Goal: Task Accomplishment & Management: Complete application form

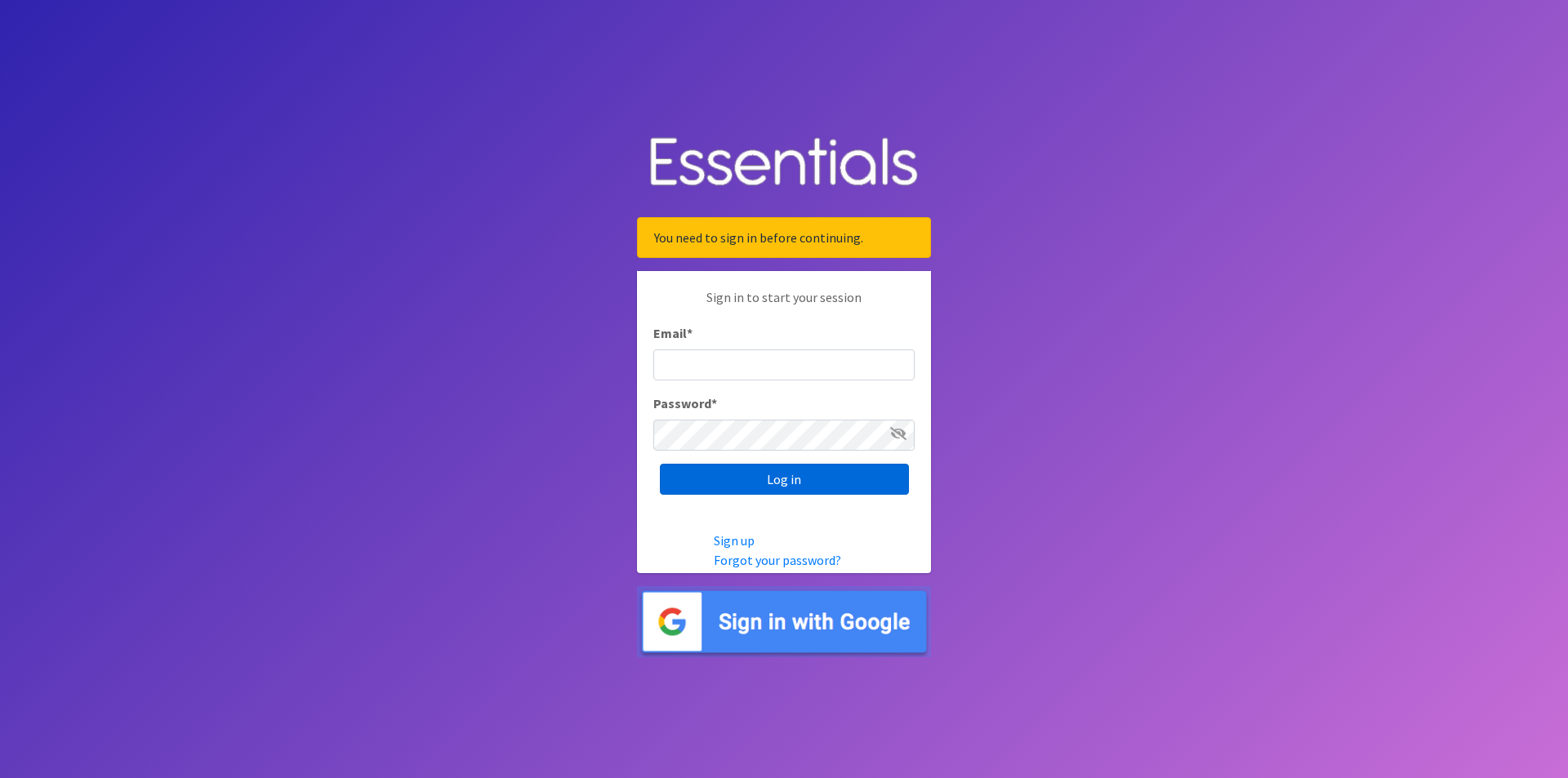
type input "[EMAIL_ADDRESS][DOMAIN_NAME]"
click at [795, 470] on input "Log in" at bounding box center [784, 479] width 249 height 32
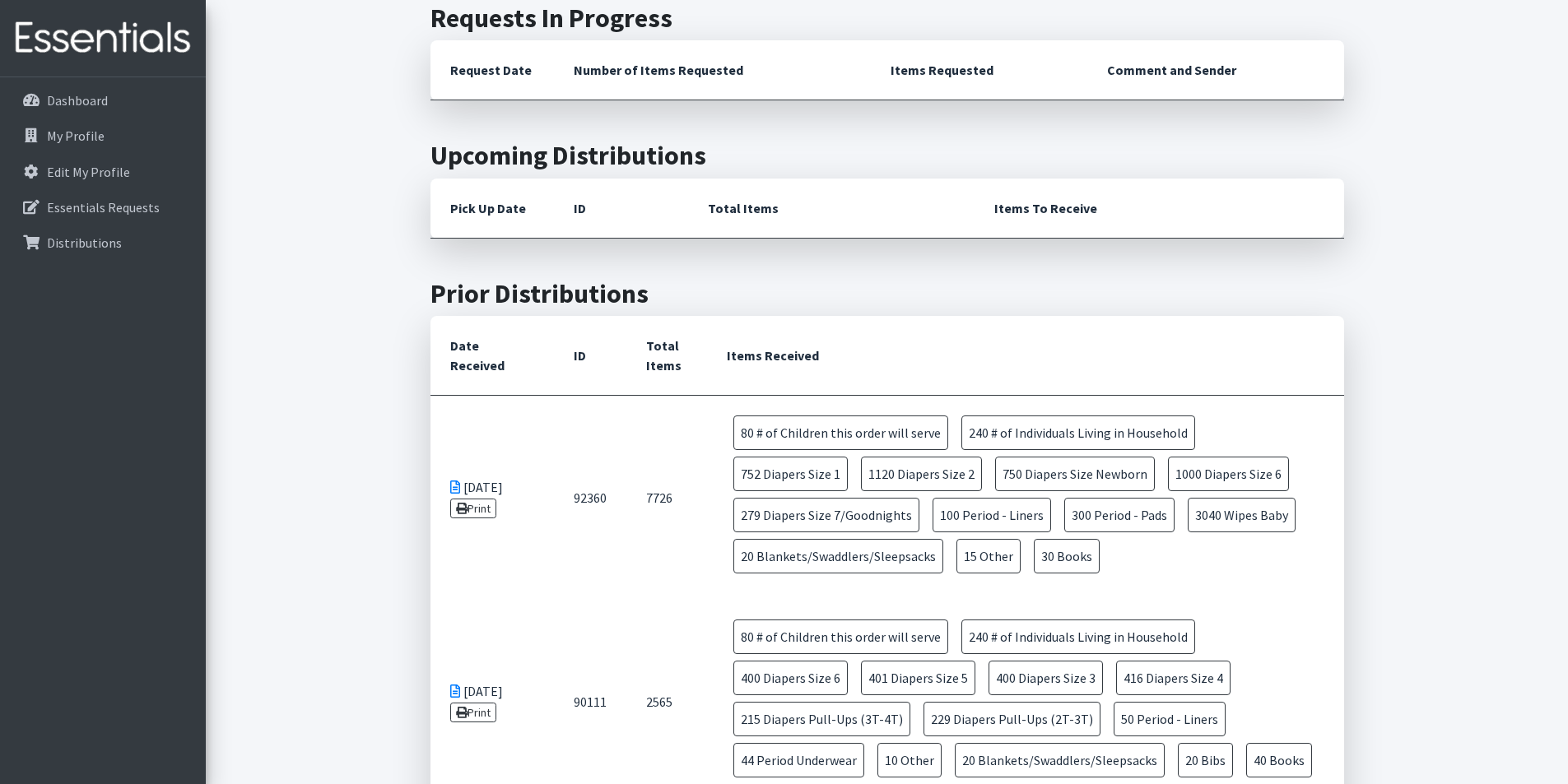
scroll to position [83, 0]
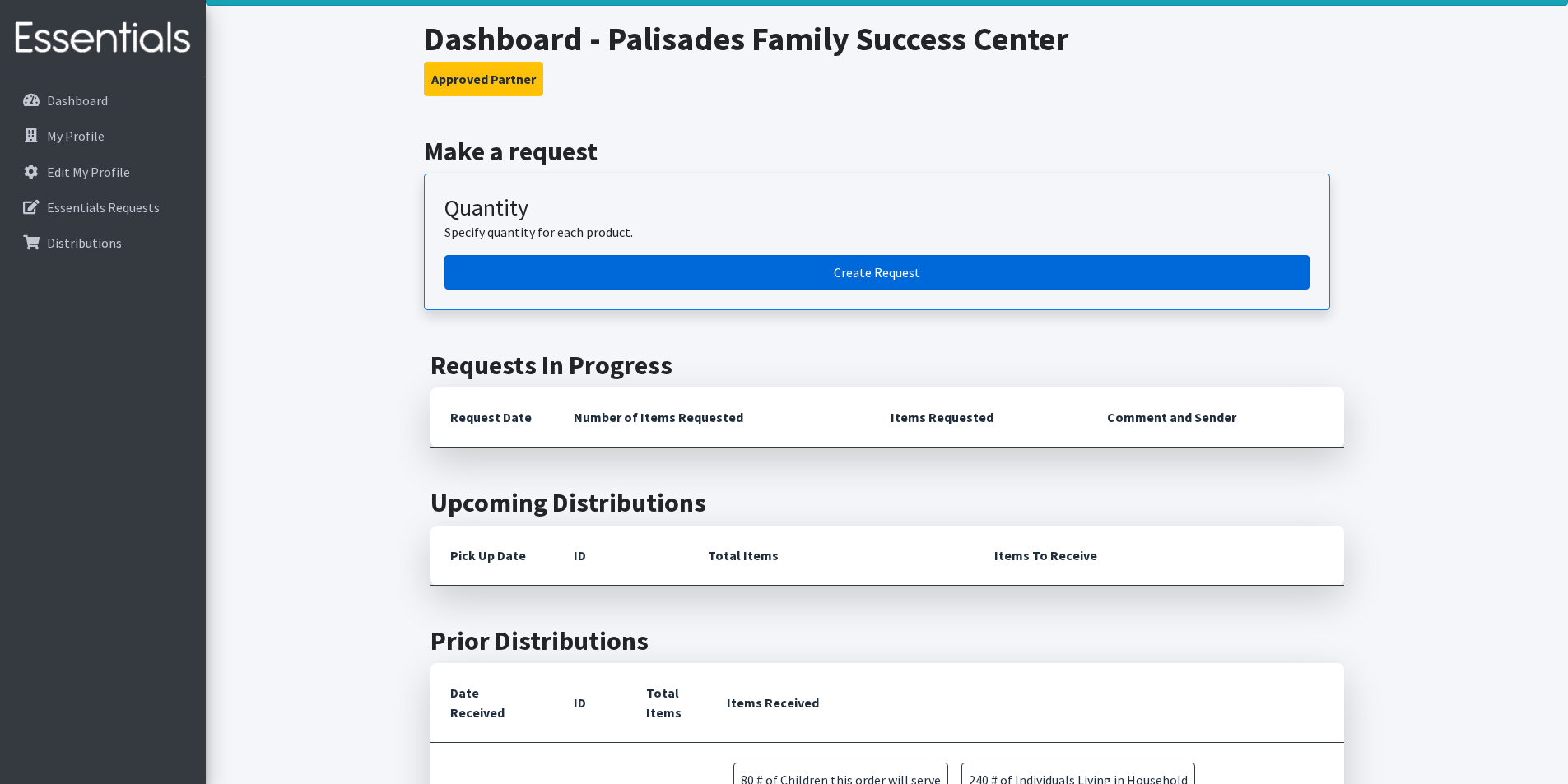
click at [840, 265] on link "Create Request" at bounding box center [876, 272] width 865 height 35
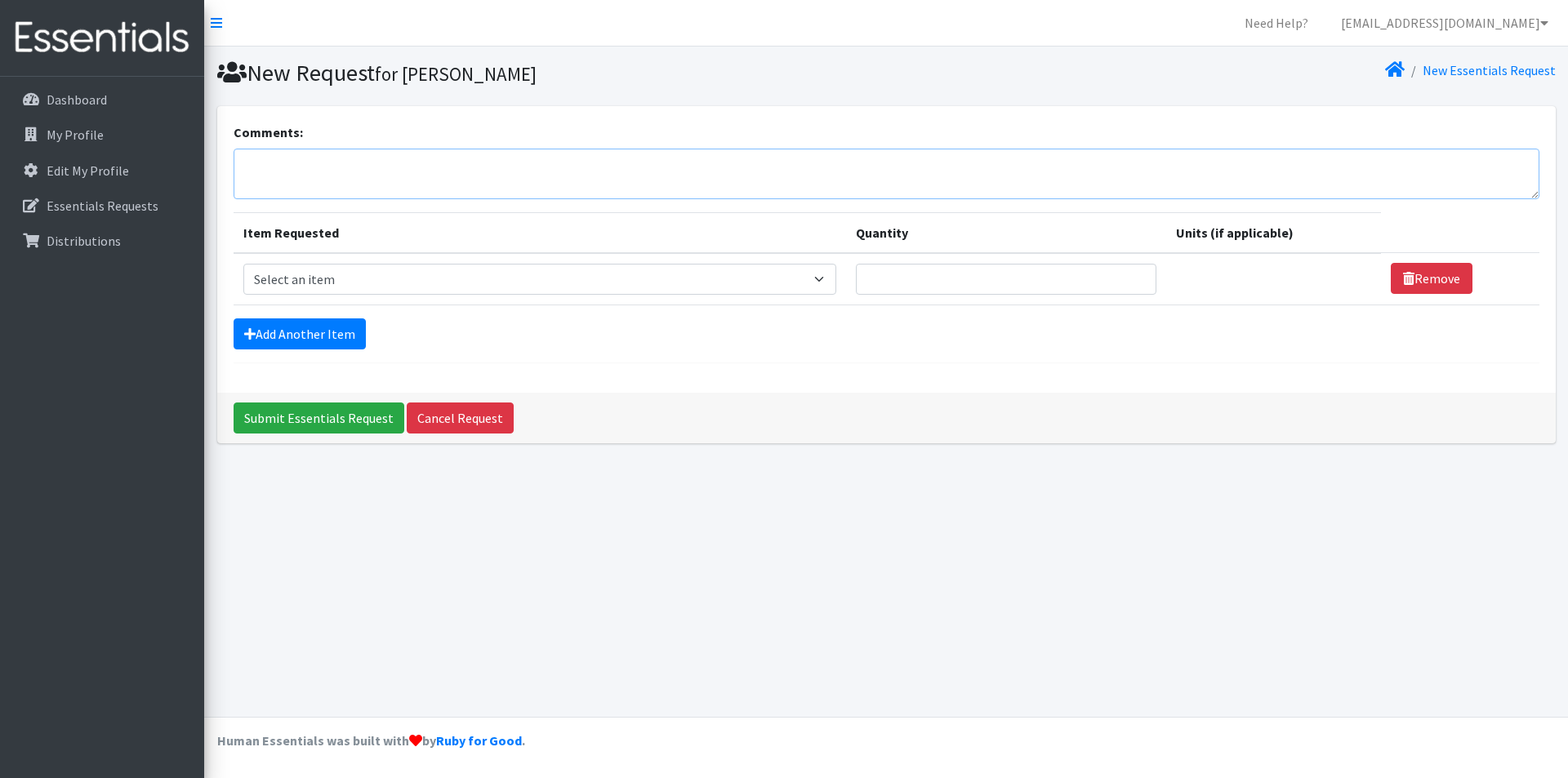
click at [664, 195] on textarea "Comments:" at bounding box center [887, 174] width 1306 height 51
click at [430, 285] on select "Select an item # of Children this order will serve # of Individuals Living in H…" at bounding box center [540, 279] width 593 height 32
click at [310, 186] on textarea "Comments:" at bounding box center [887, 174] width 1306 height 51
click at [341, 280] on select "Select an item # of Children this order will serve # of Individuals Living in H…" at bounding box center [540, 279] width 593 height 32
select select "13431"
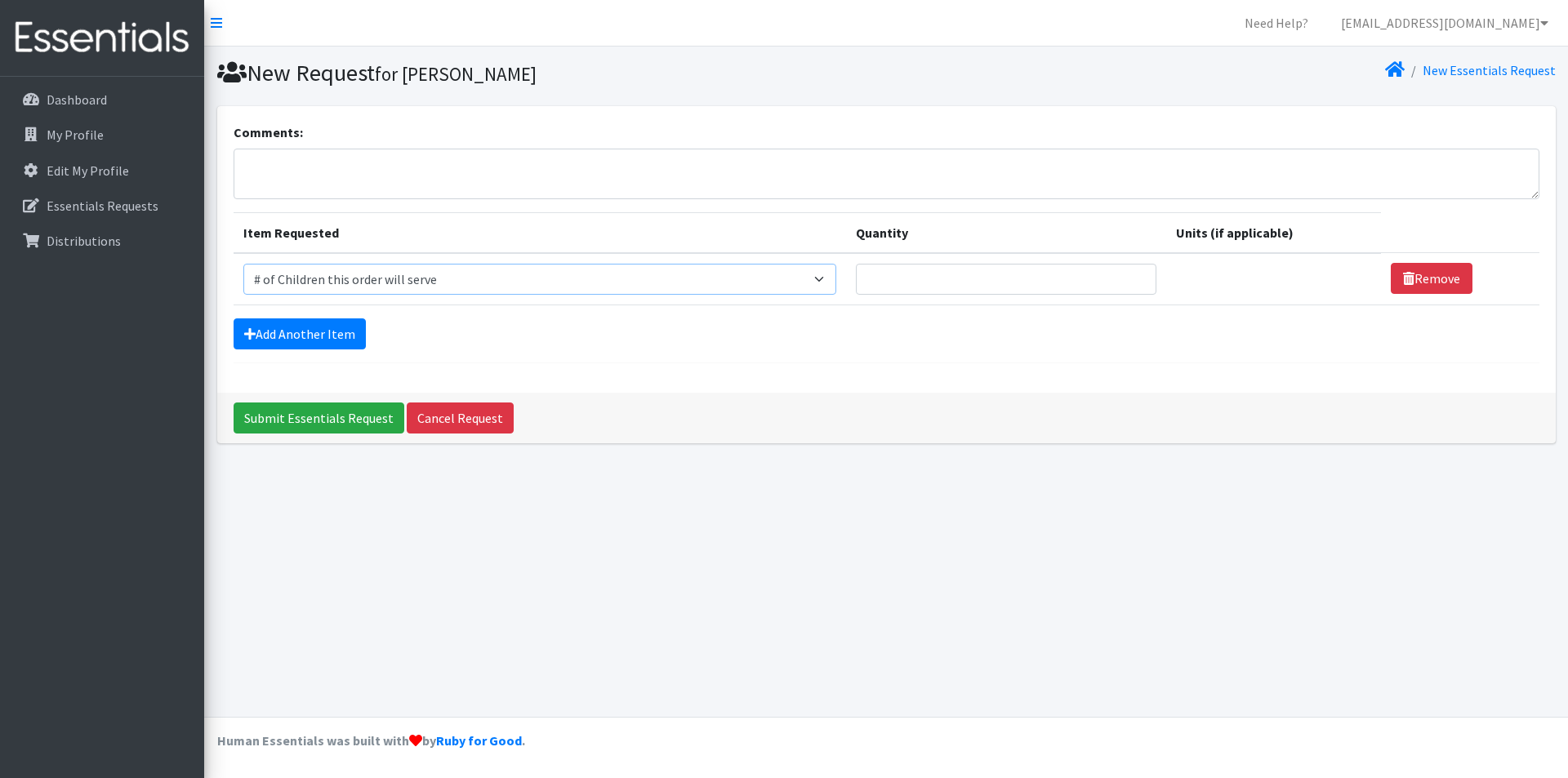
click at [244, 263] on select "Select an item # of Children this order will serve # of Individuals Living in H…" at bounding box center [540, 279] width 593 height 32
click at [326, 335] on link "Add Another Item" at bounding box center [300, 334] width 133 height 32
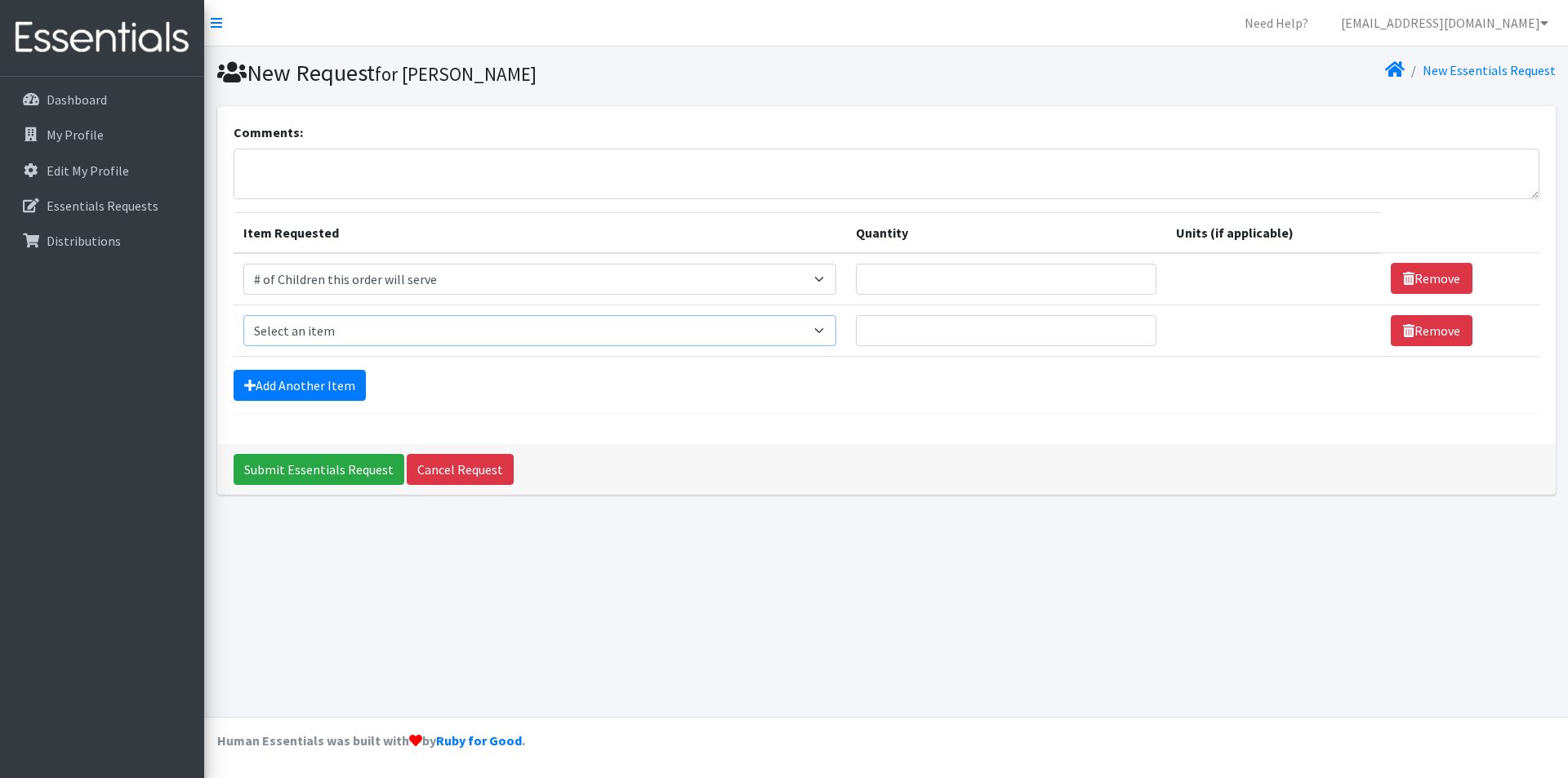
click at [321, 325] on select "Select an item # of Children this order will serve # of Individuals Living in H…" at bounding box center [540, 330] width 593 height 32
select select "6076"
click at [244, 315] on select "Select an item # of Children this order will serve # of Individuals Living in H…" at bounding box center [540, 330] width 593 height 32
click at [322, 388] on link "Add Another Item" at bounding box center [300, 386] width 133 height 32
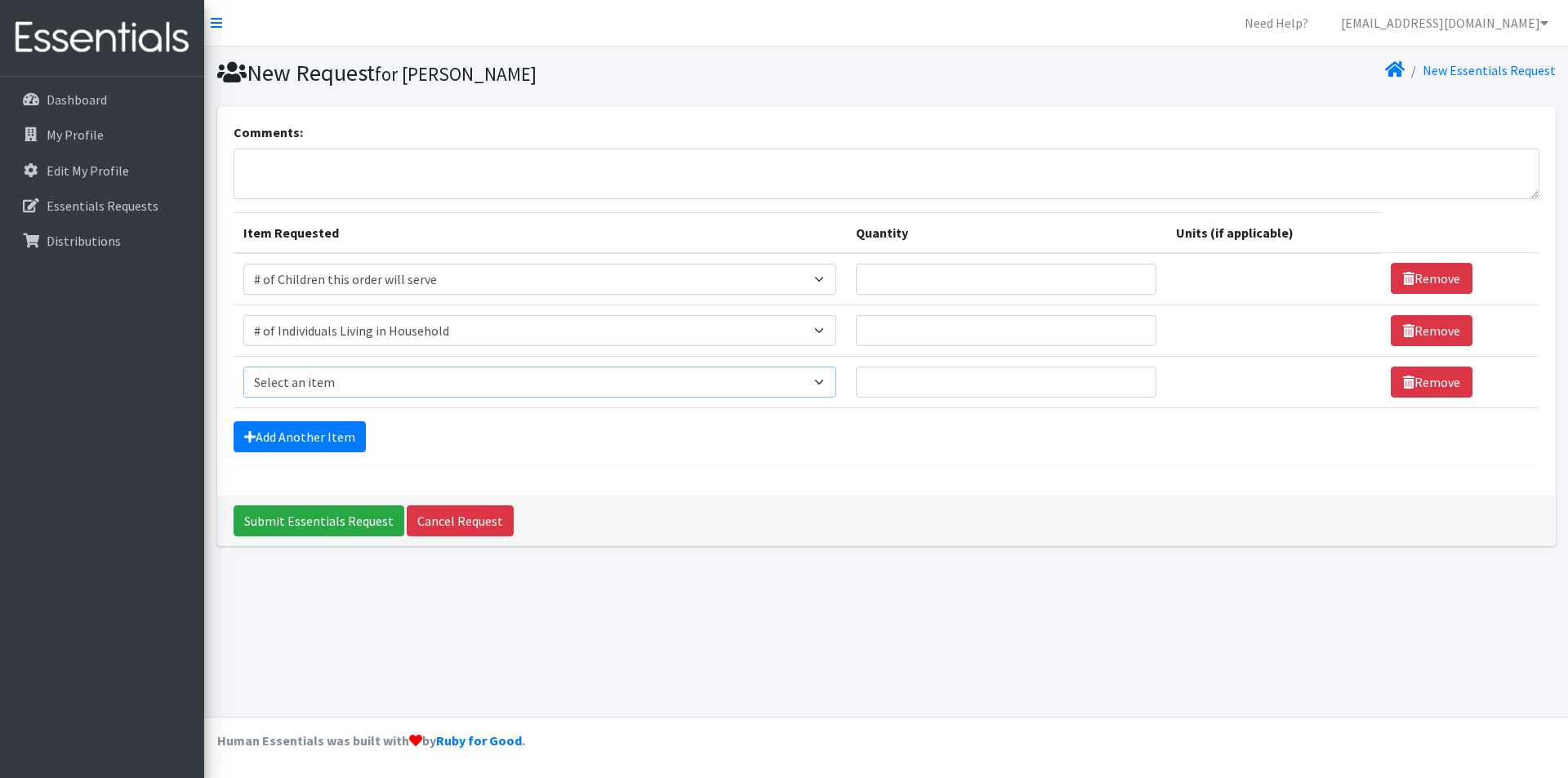
click at [335, 382] on select "Select an item # of Children this order will serve # of Individuals Living in H…" at bounding box center [540, 382] width 593 height 32
select select "1964"
click at [244, 367] on select "Select an item # of Children this order will serve # of Individuals Living in H…" at bounding box center [540, 382] width 593 height 32
click at [349, 431] on link "Add Another Item" at bounding box center [300, 436] width 133 height 32
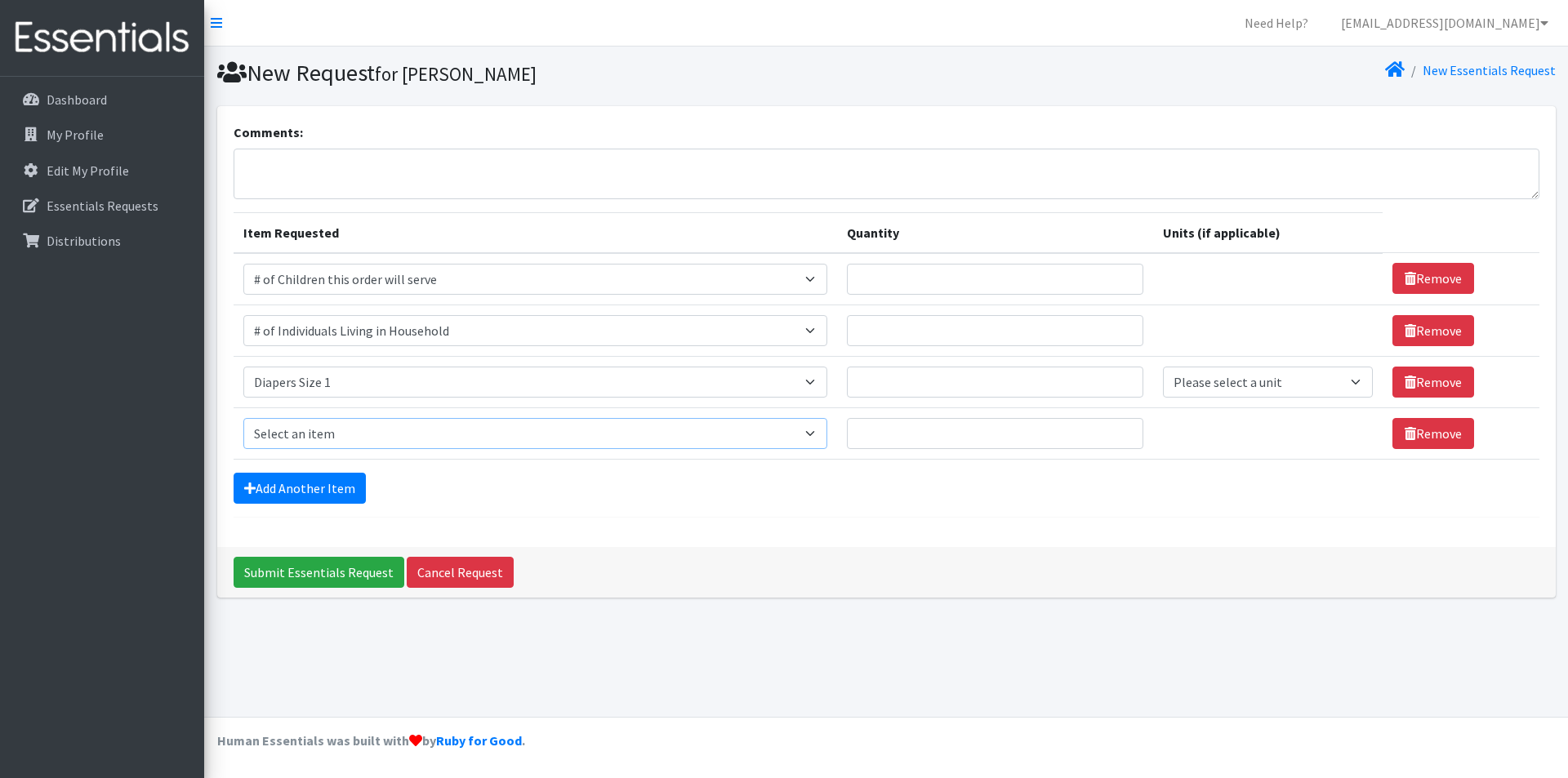
click at [349, 426] on select "Select an item # of Children this order will serve # of Individuals Living in H…" at bounding box center [536, 433] width 584 height 32
select select "1966"
click at [244, 418] on select "Select an item # of Children this order will serve # of Individuals Living in H…" at bounding box center [536, 433] width 584 height 32
click at [329, 466] on form "Comments: Item Requested Quantity Units (if applicable) Item Requested Select a…" at bounding box center [887, 320] width 1306 height 395
click at [330, 483] on link "Add Another Item" at bounding box center [300, 488] width 133 height 32
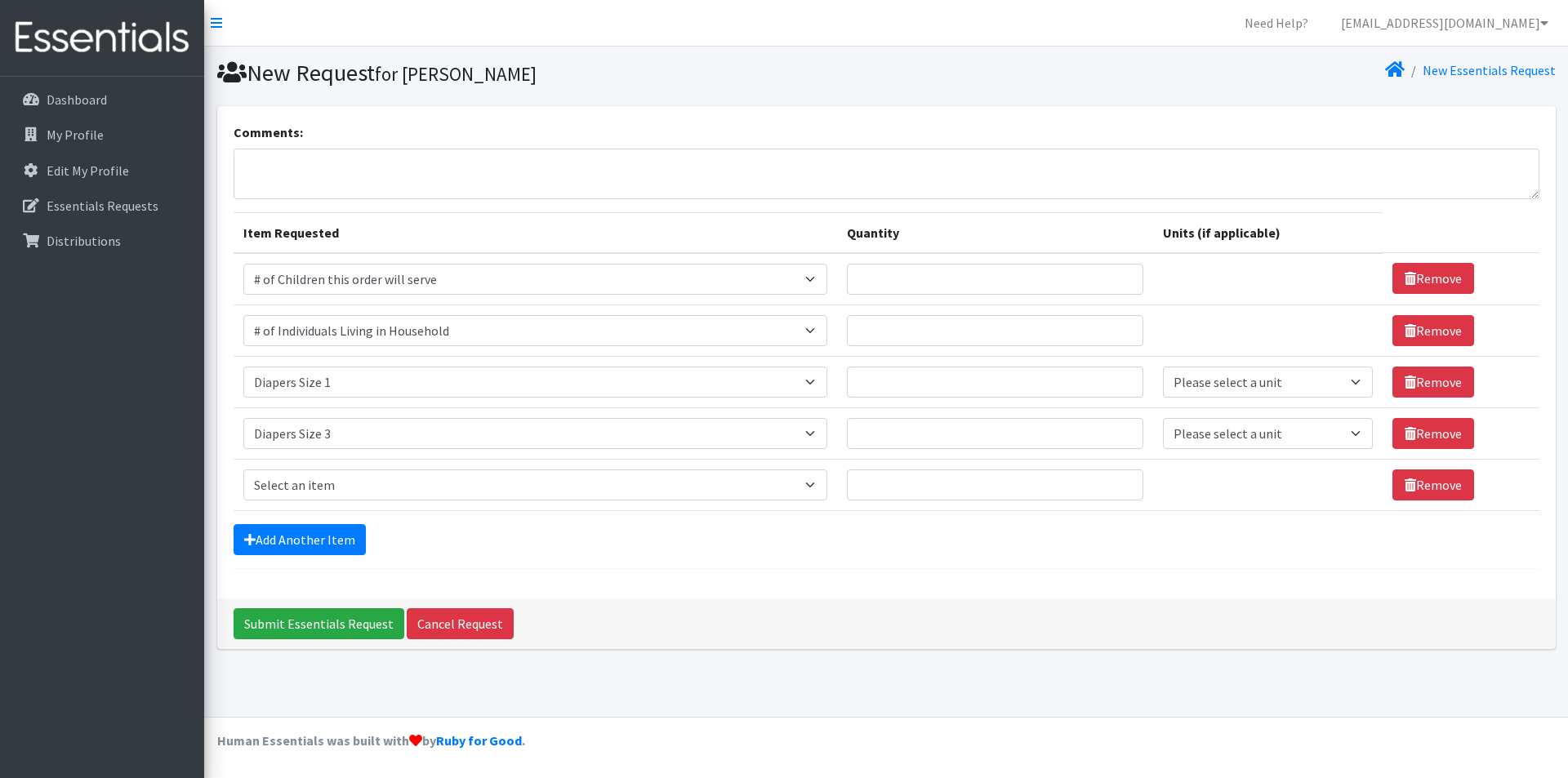
click at [337, 462] on td "Item Requested Select an item # of Children this order will serve # of Individu…" at bounding box center [536, 485] width 604 height 52
click at [342, 485] on select "Select an item # of Children this order will serve # of Individuals Living in H…" at bounding box center [536, 485] width 584 height 32
select select "1967"
click at [244, 470] on select "Select an item # of Children this order will serve # of Individuals Living in H…" at bounding box center [536, 485] width 584 height 32
click at [320, 536] on link "Add Another Item" at bounding box center [300, 539] width 133 height 32
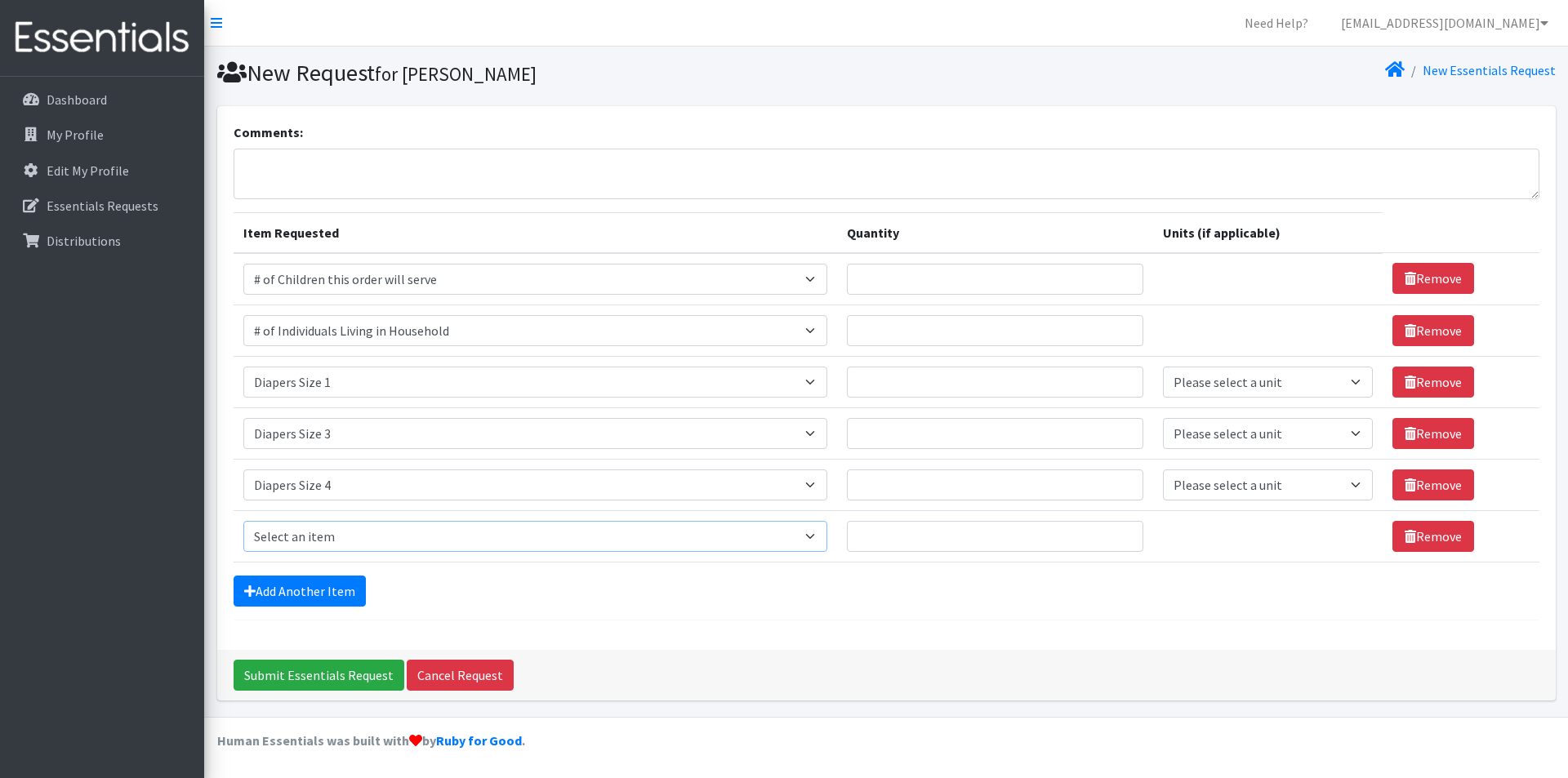
click at [330, 539] on select "Select an item # of Children this order will serve # of Individuals Living in H…" at bounding box center [536, 536] width 584 height 32
select select "1968"
click at [244, 521] on select "Select an item # of Children this order will serve # of Individuals Living in H…" at bounding box center [536, 536] width 584 height 32
click at [325, 577] on link "Add Another Item" at bounding box center [300, 591] width 133 height 32
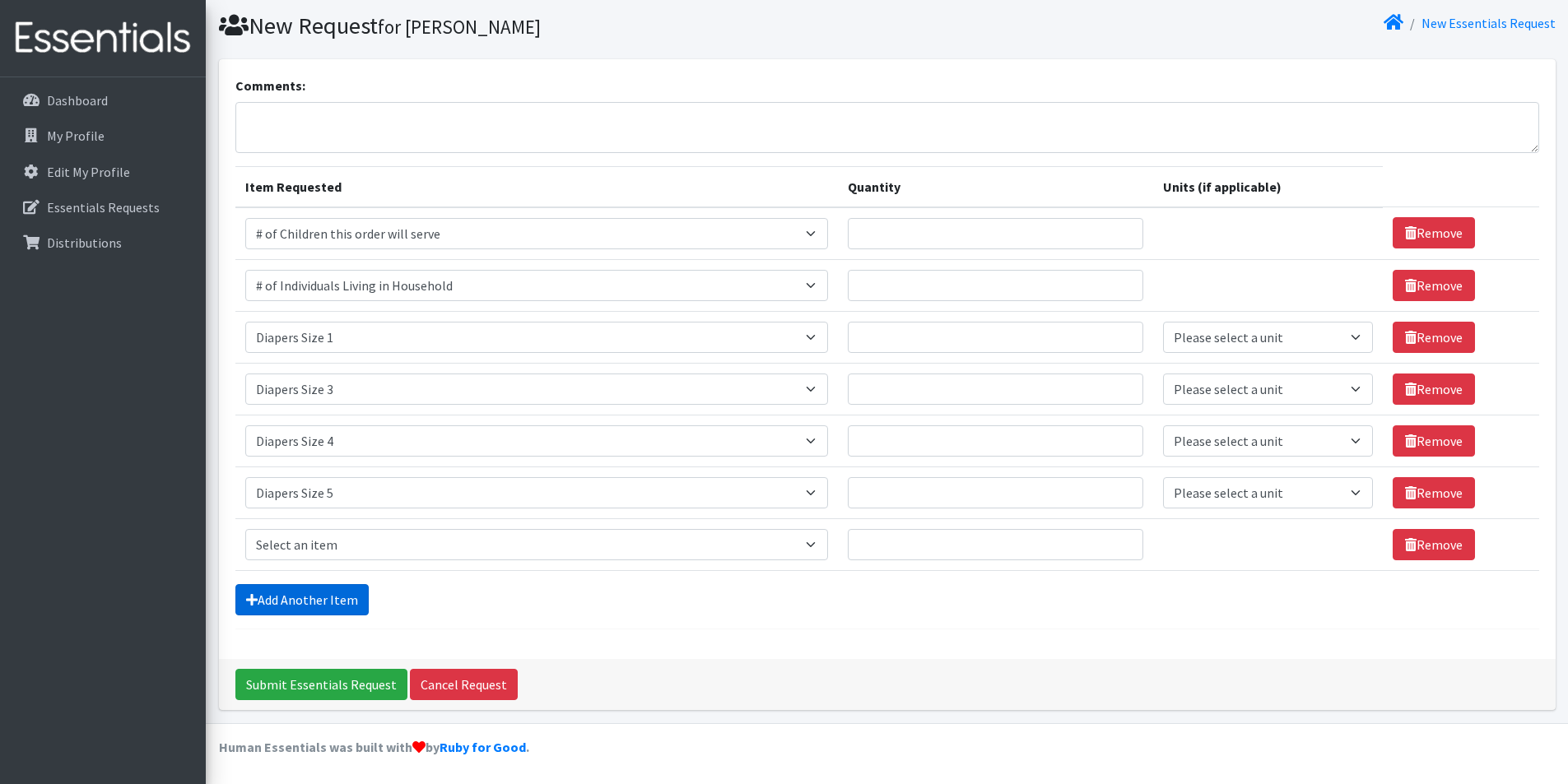
scroll to position [48, 0]
click at [341, 542] on select "Select an item # of Children this order will serve # of Individuals Living in H…" at bounding box center [537, 544] width 583 height 32
select select "1929"
click at [245, 528] on select "Select an item # of Children this order will serve # of Individuals Living in H…" at bounding box center [537, 544] width 583 height 32
click at [1409, 546] on icon at bounding box center [1410, 544] width 12 height 13
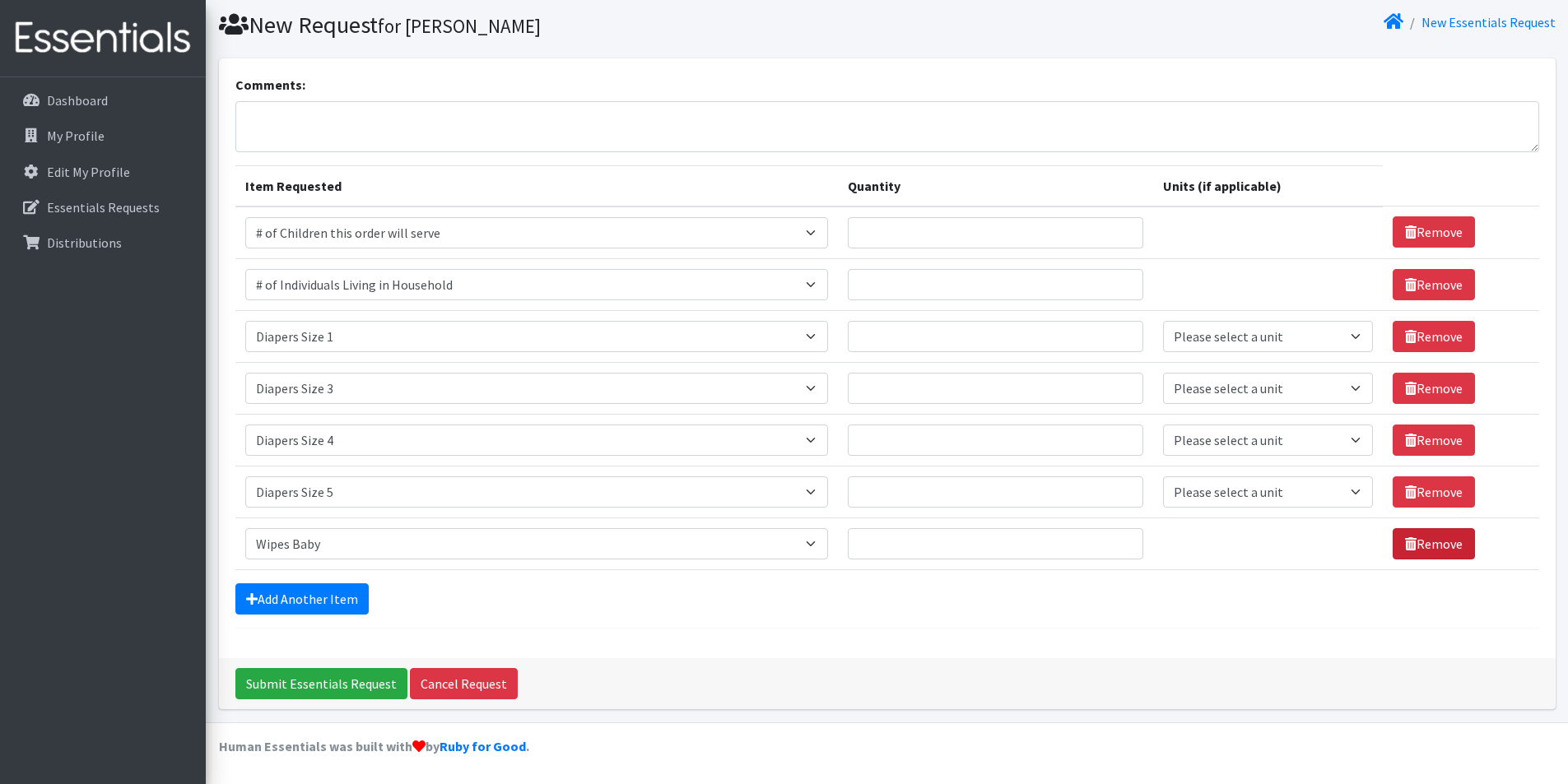
click at [1416, 544] on link "Remove" at bounding box center [1433, 544] width 83 height 32
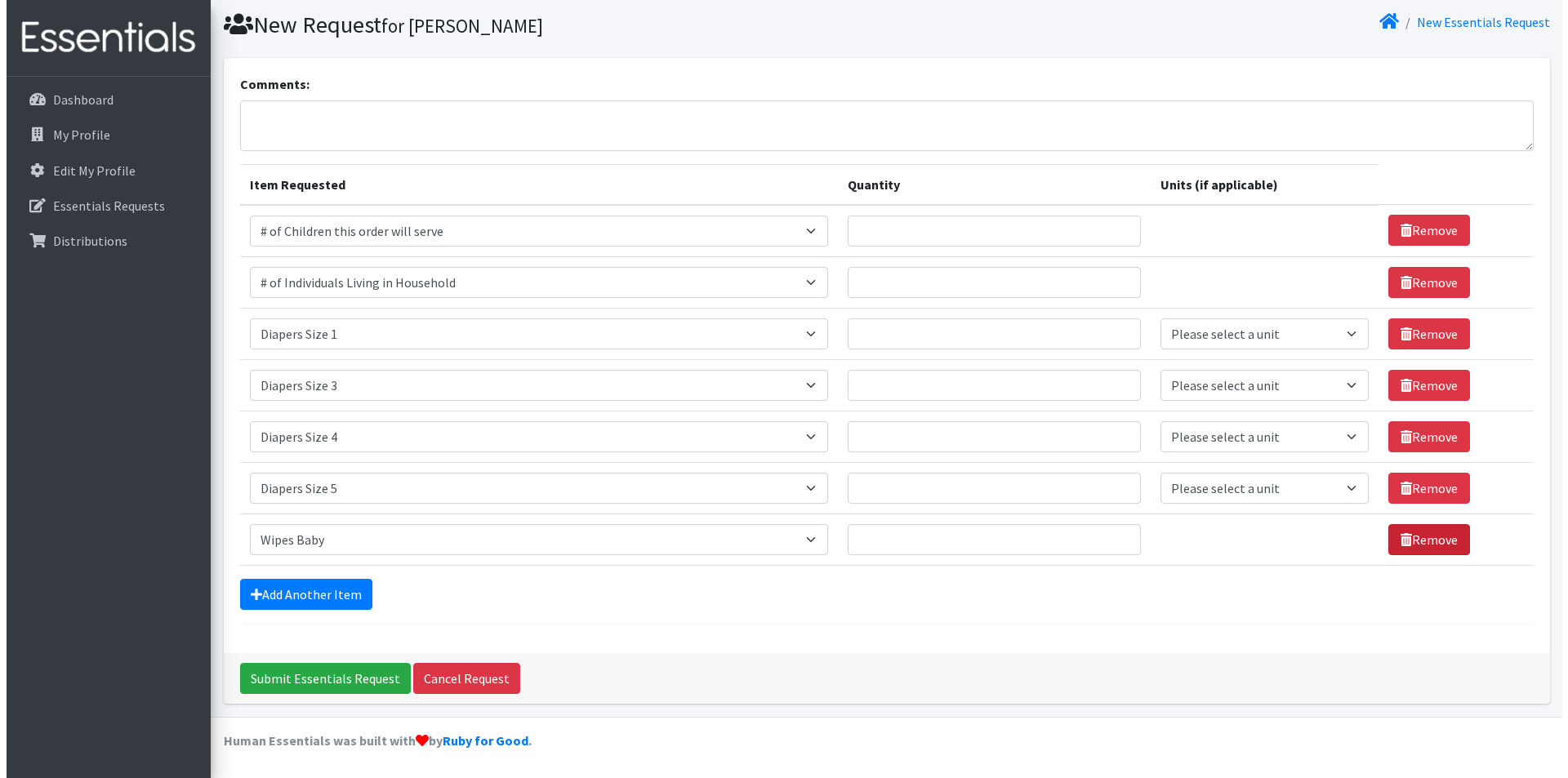
scroll to position [0, 0]
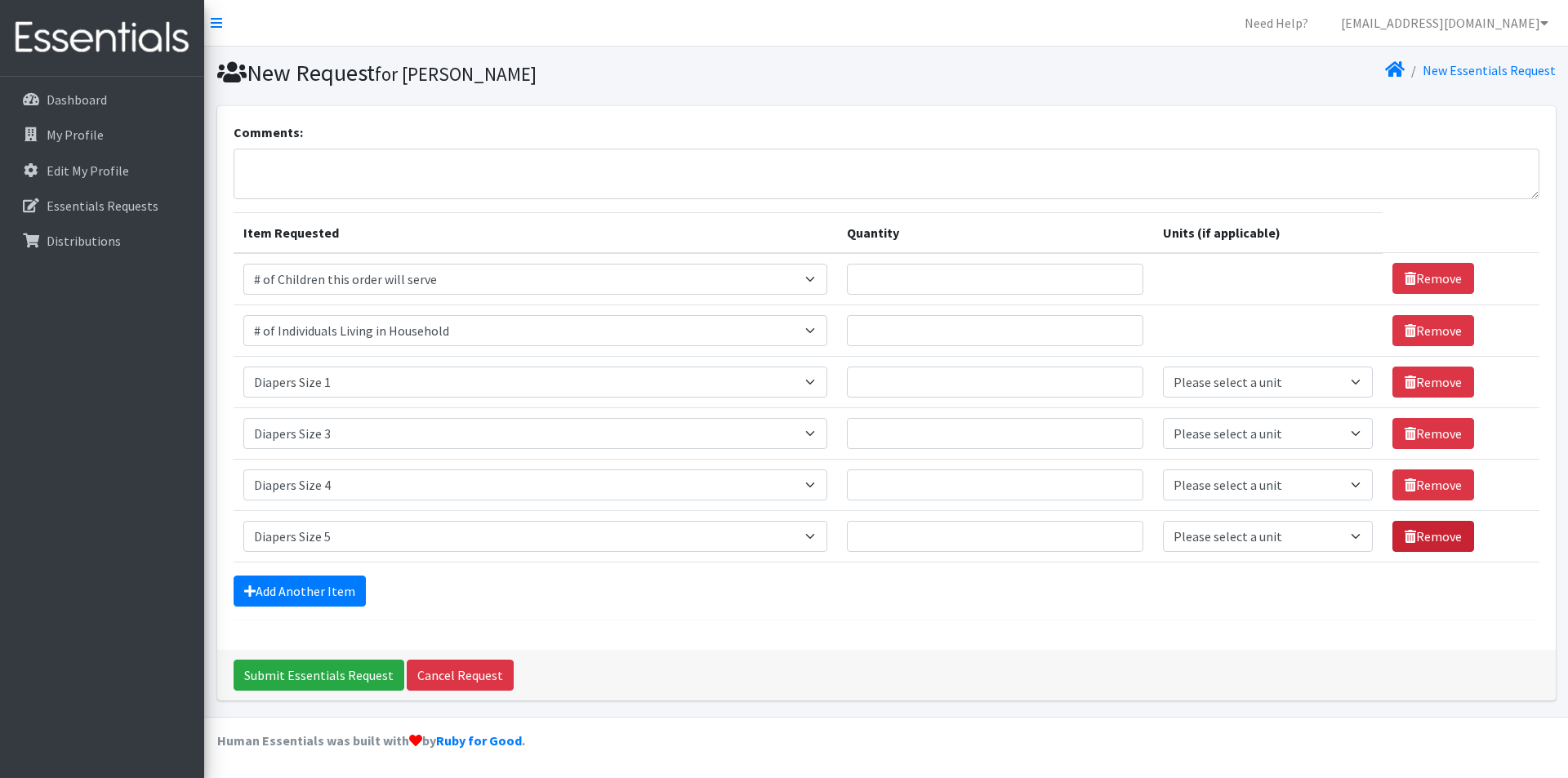
click at [1413, 536] on link "Remove" at bounding box center [1434, 536] width 82 height 32
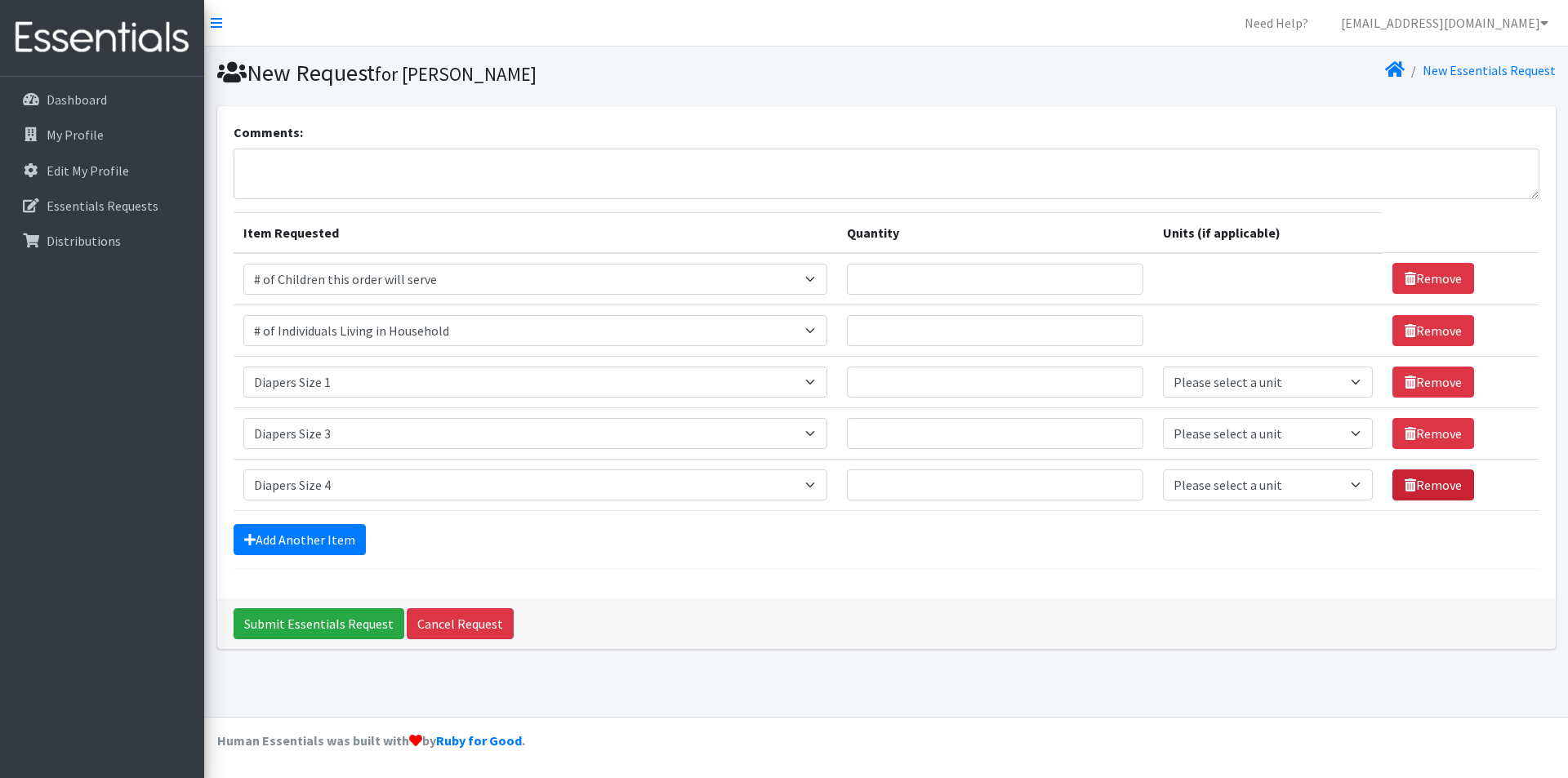
click at [1427, 480] on link "Remove" at bounding box center [1434, 485] width 82 height 32
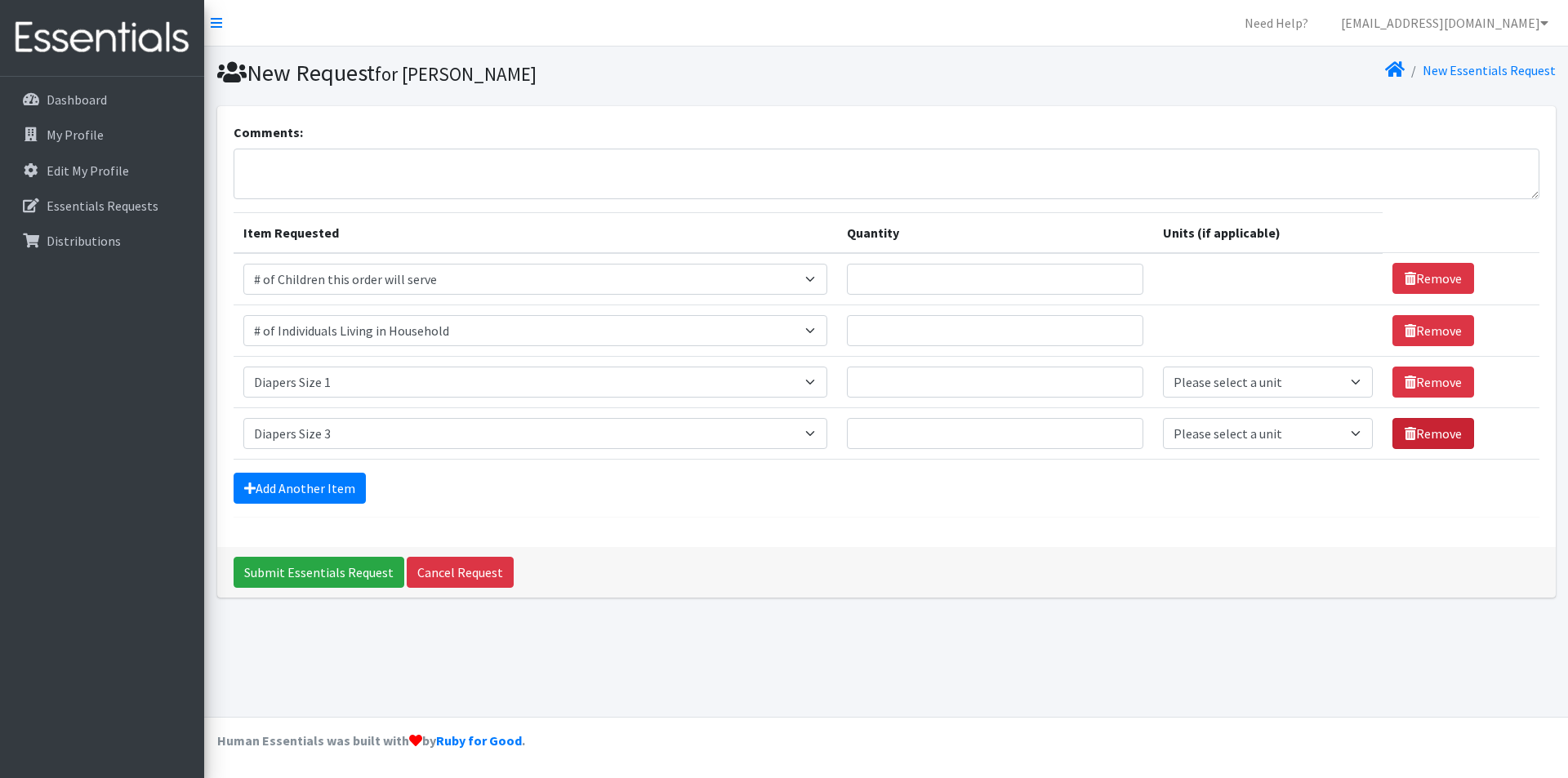
click at [1437, 434] on link "Remove" at bounding box center [1434, 433] width 82 height 32
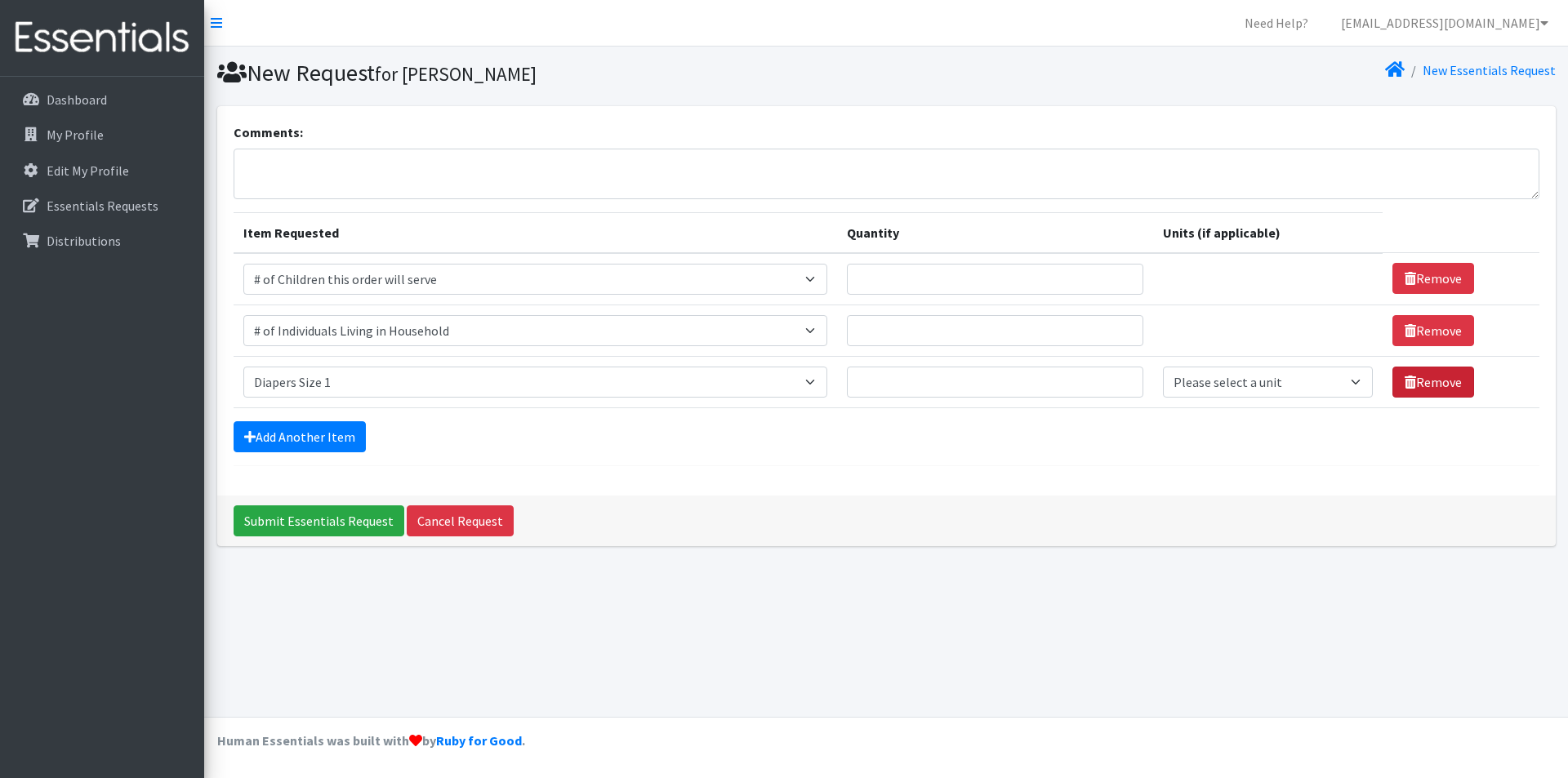
click at [1431, 385] on link "Remove" at bounding box center [1434, 382] width 82 height 32
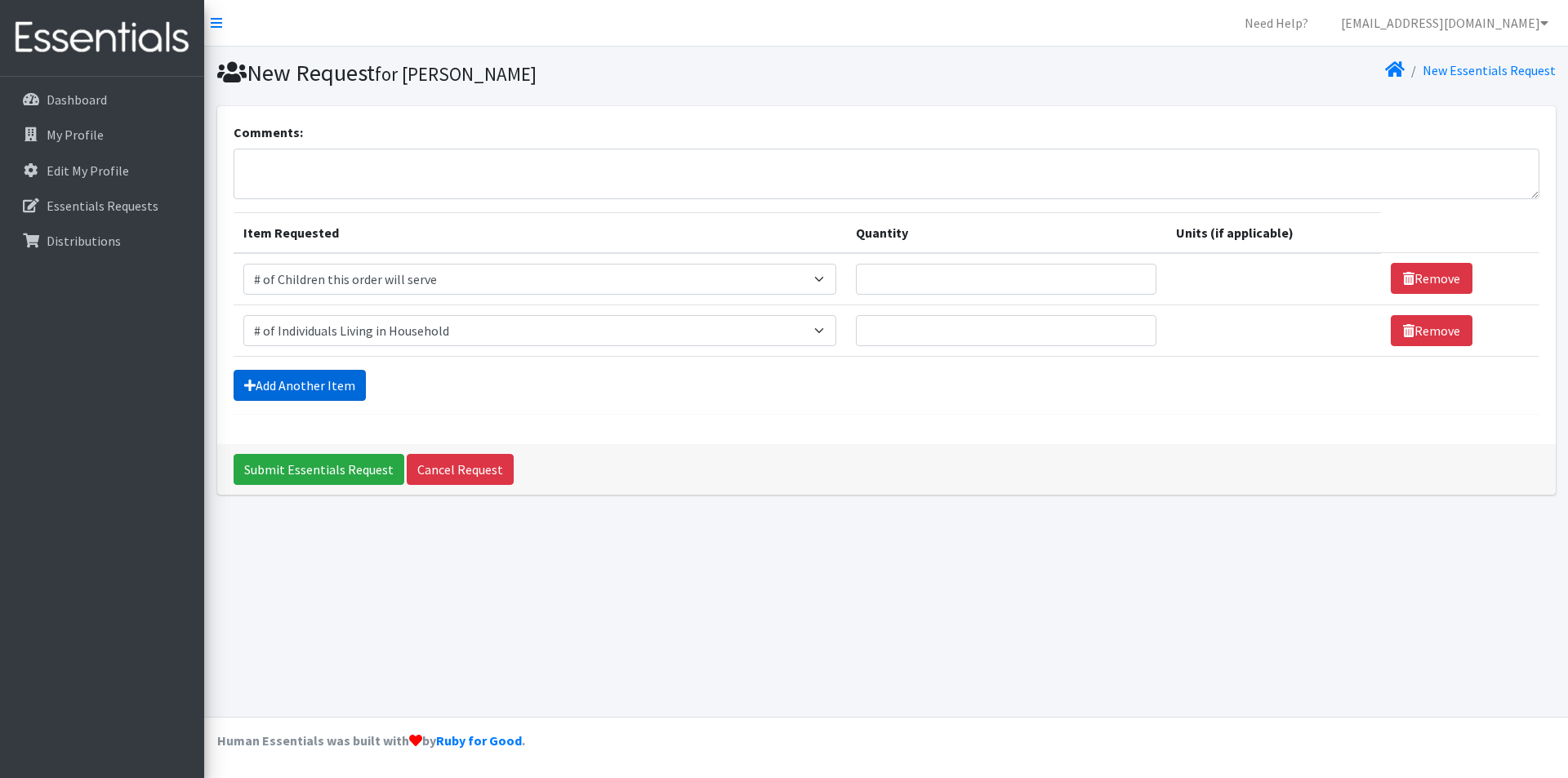
click at [333, 380] on link "Add Another Item" at bounding box center [300, 386] width 133 height 32
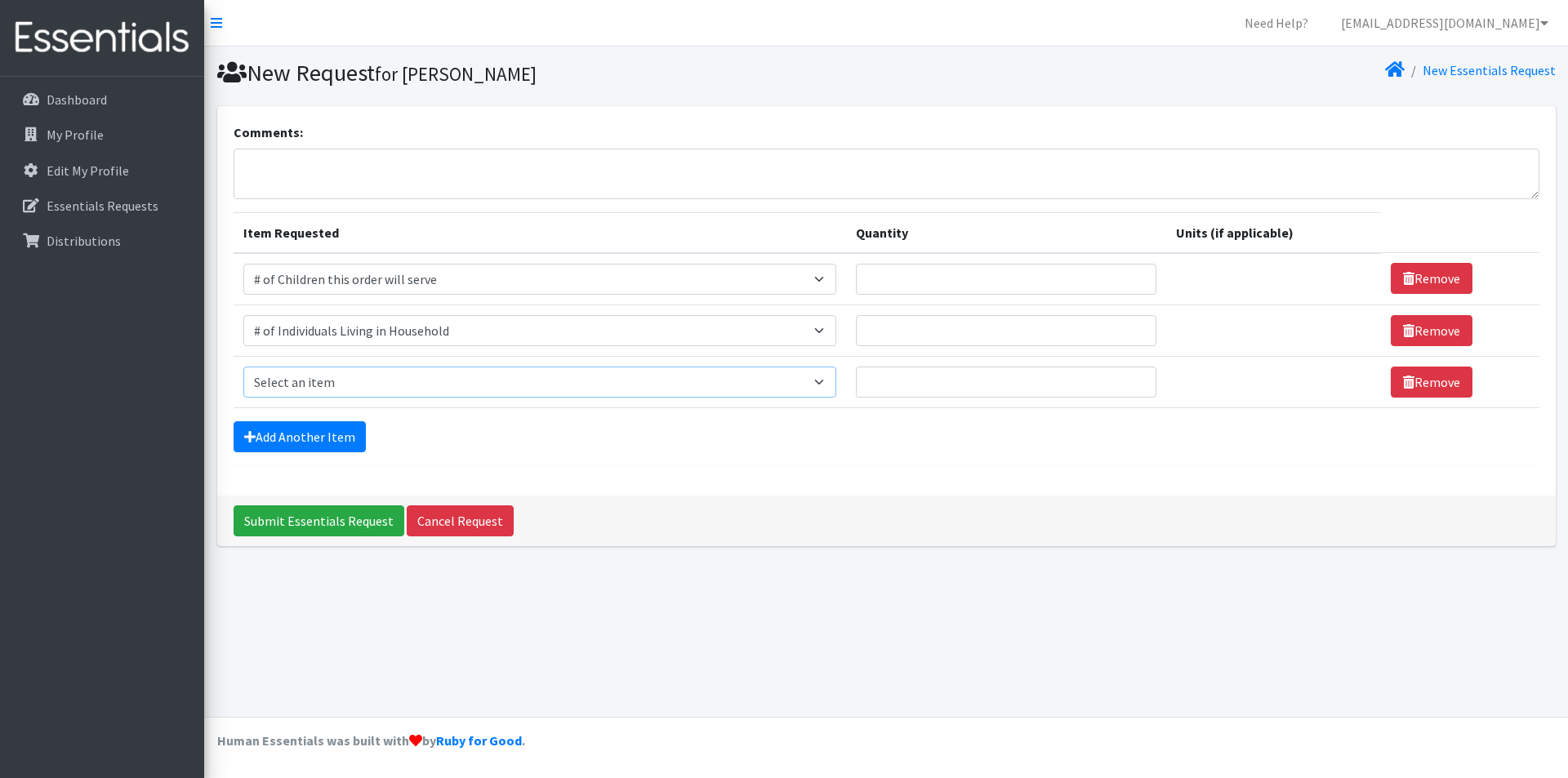
click at [460, 373] on select "Select an item # of Children this order will serve # of Individuals Living in H…" at bounding box center [540, 382] width 593 height 32
select select "1971"
click at [244, 367] on select "Select an item # of Children this order will serve # of Individuals Living in H…" at bounding box center [540, 382] width 593 height 32
click at [283, 433] on link "Add Another Item" at bounding box center [300, 436] width 133 height 32
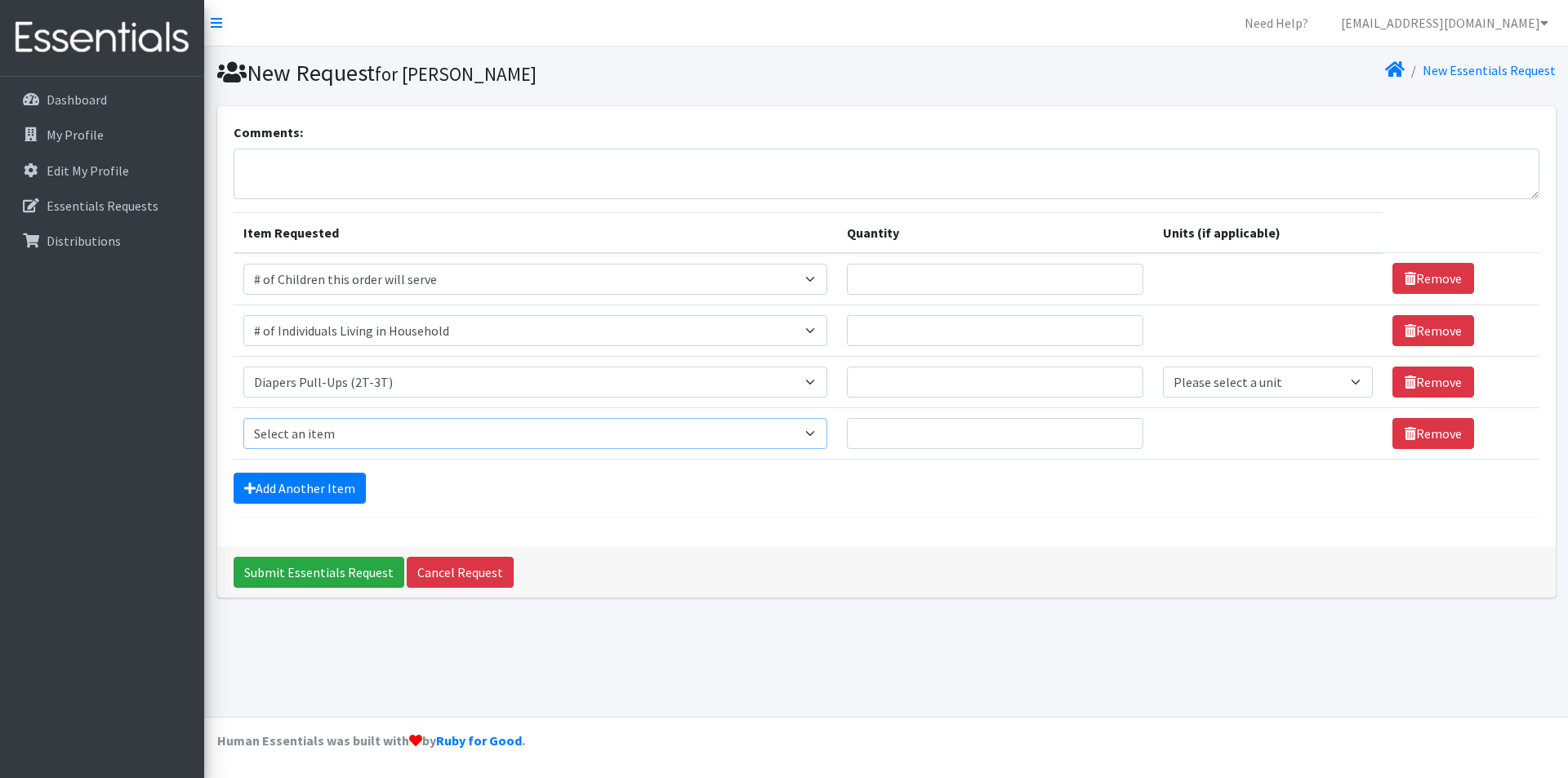
click at [315, 435] on select "Select an item # of Children this order will serve # of Individuals Living in H…" at bounding box center [536, 433] width 584 height 32
select select "1972"
click at [244, 418] on select "Select an item # of Children this order will serve # of Individuals Living in H…" at bounding box center [536, 433] width 584 height 32
click at [322, 488] on link "Add Another Item" at bounding box center [300, 488] width 133 height 32
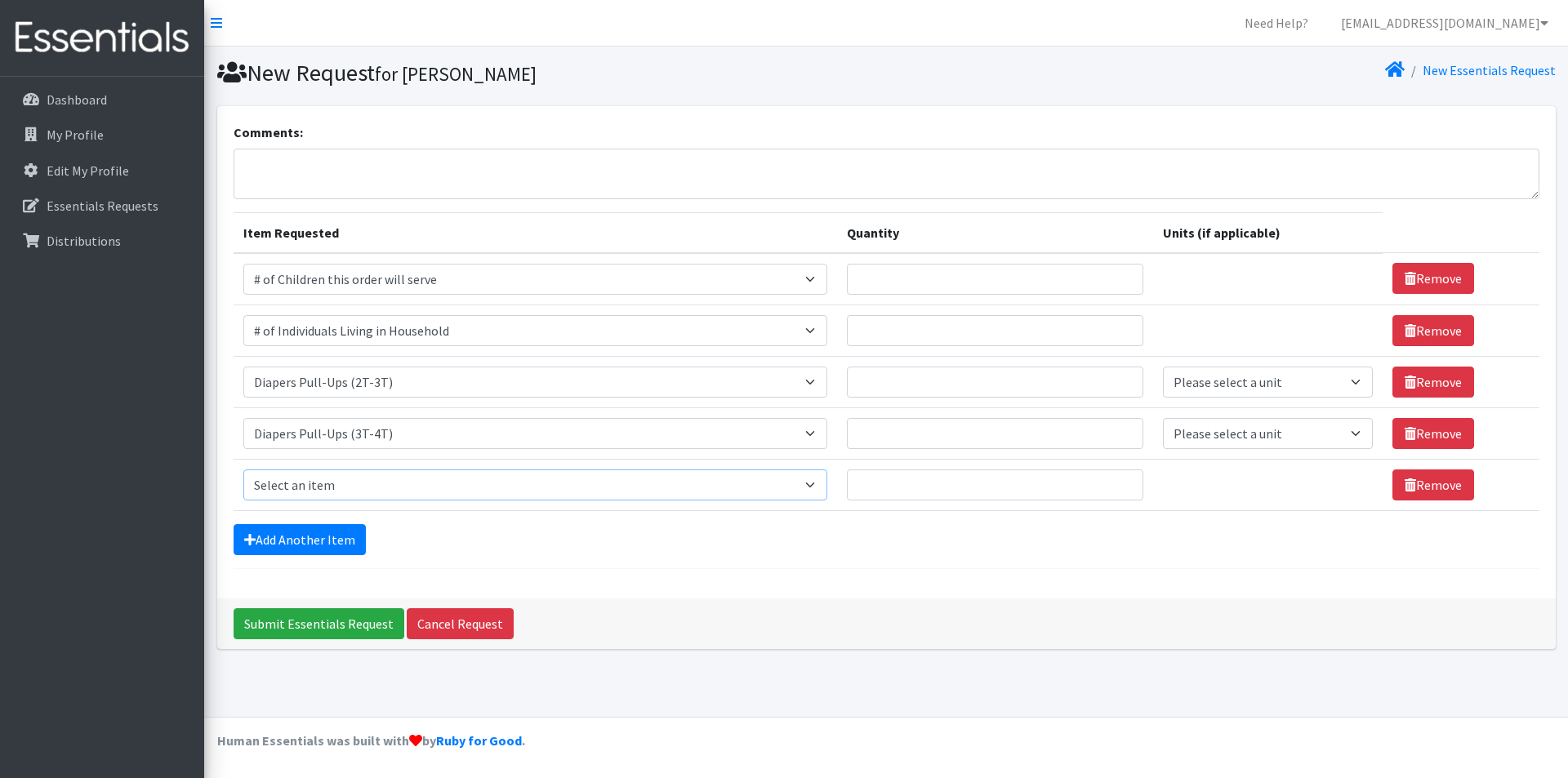
click at [326, 479] on select "Select an item # of Children this order will serve # of Individuals Living in H…" at bounding box center [536, 485] width 584 height 32
select select "1966"
click at [244, 470] on select "Select an item # of Children this order will serve # of Individuals Living in H…" at bounding box center [536, 485] width 584 height 32
click at [330, 553] on link "Add Another Item" at bounding box center [300, 539] width 133 height 32
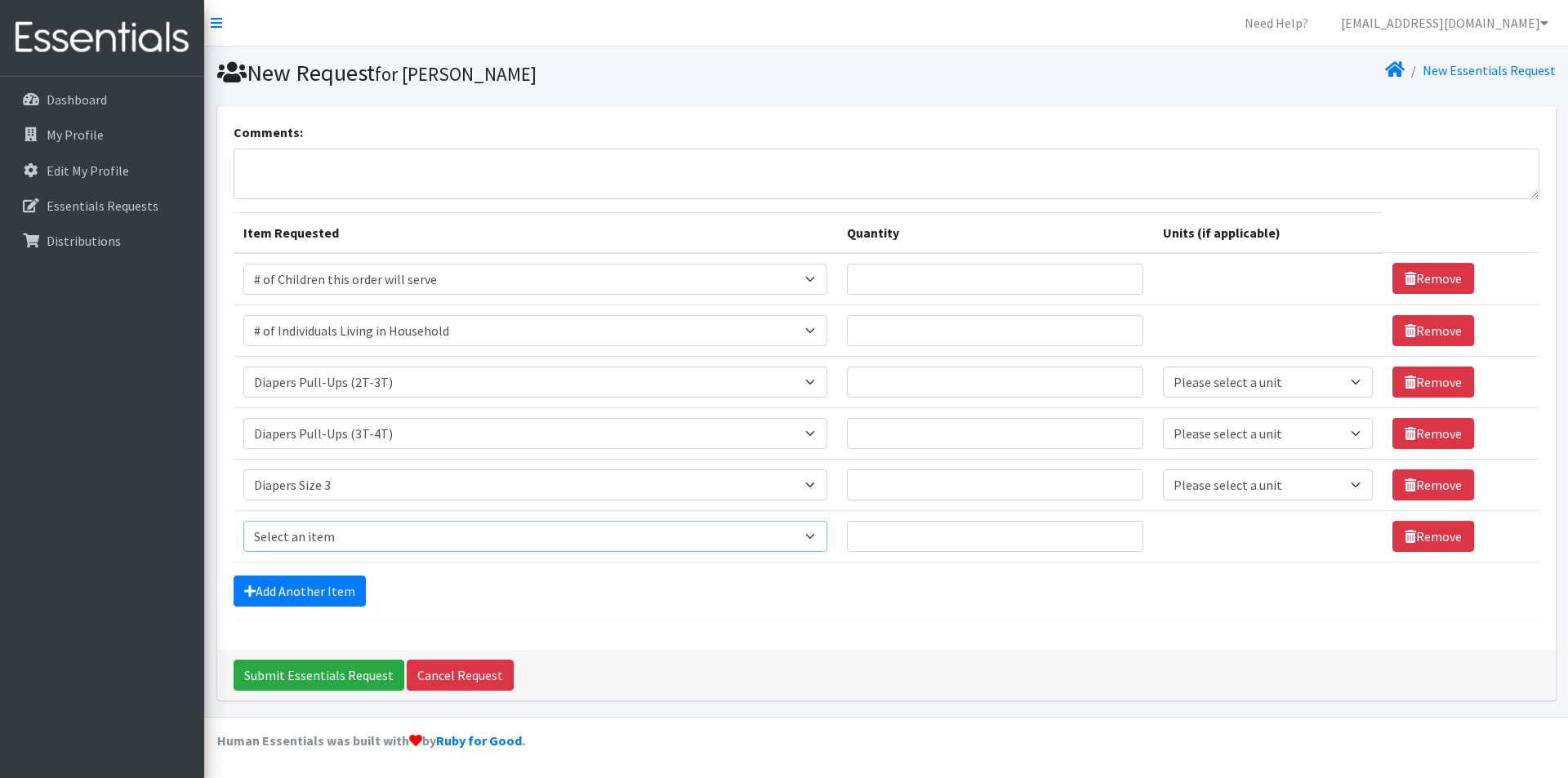
click at [329, 532] on select "Select an item # of Children this order will serve # of Individuals Living in H…" at bounding box center [536, 536] width 584 height 32
select select "1967"
click at [244, 521] on select "Select an item # of Children this order will serve # of Individuals Living in H…" at bounding box center [536, 536] width 584 height 32
click at [308, 606] on link "Add Another Item" at bounding box center [300, 591] width 133 height 32
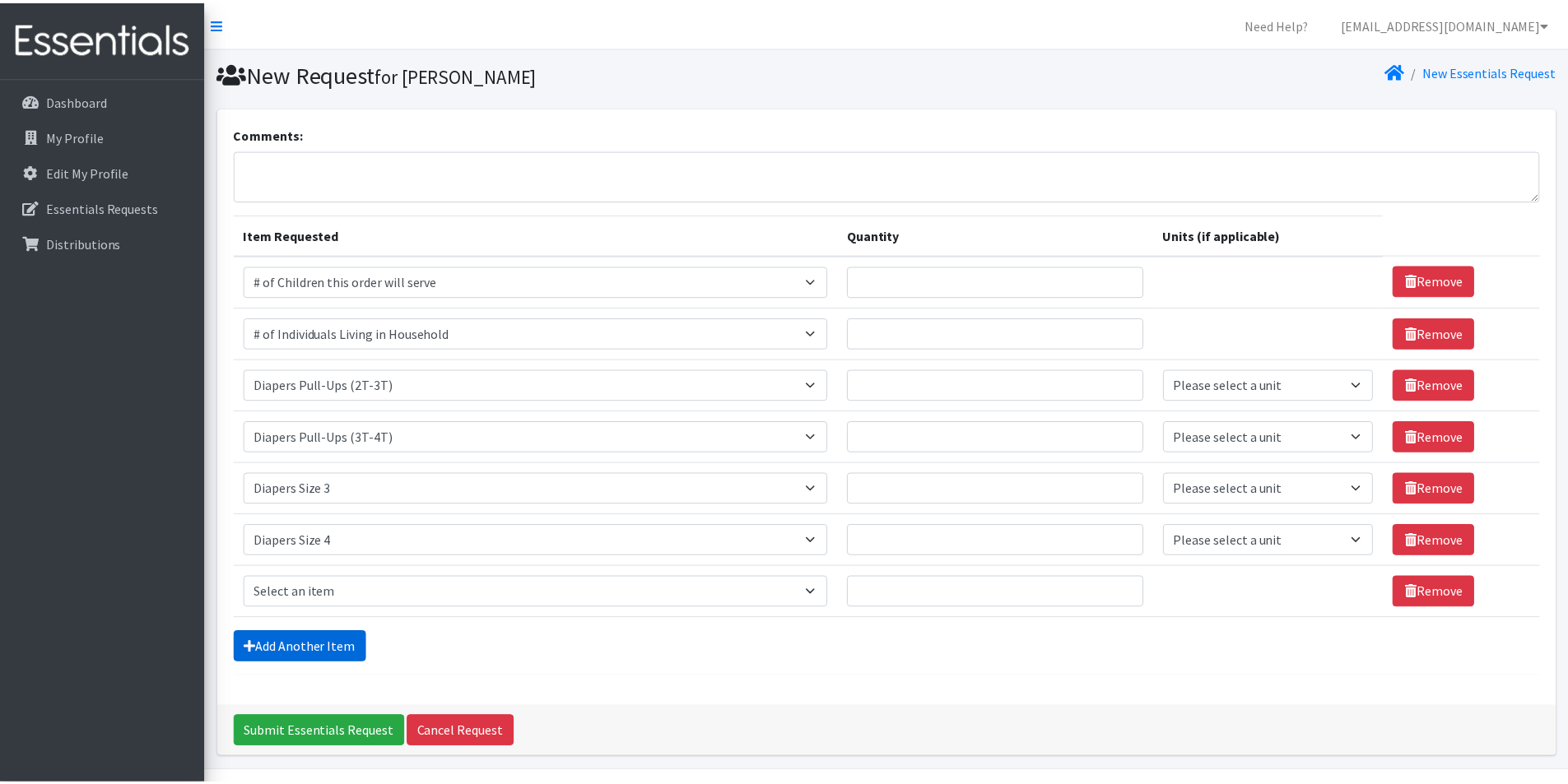
scroll to position [48, 0]
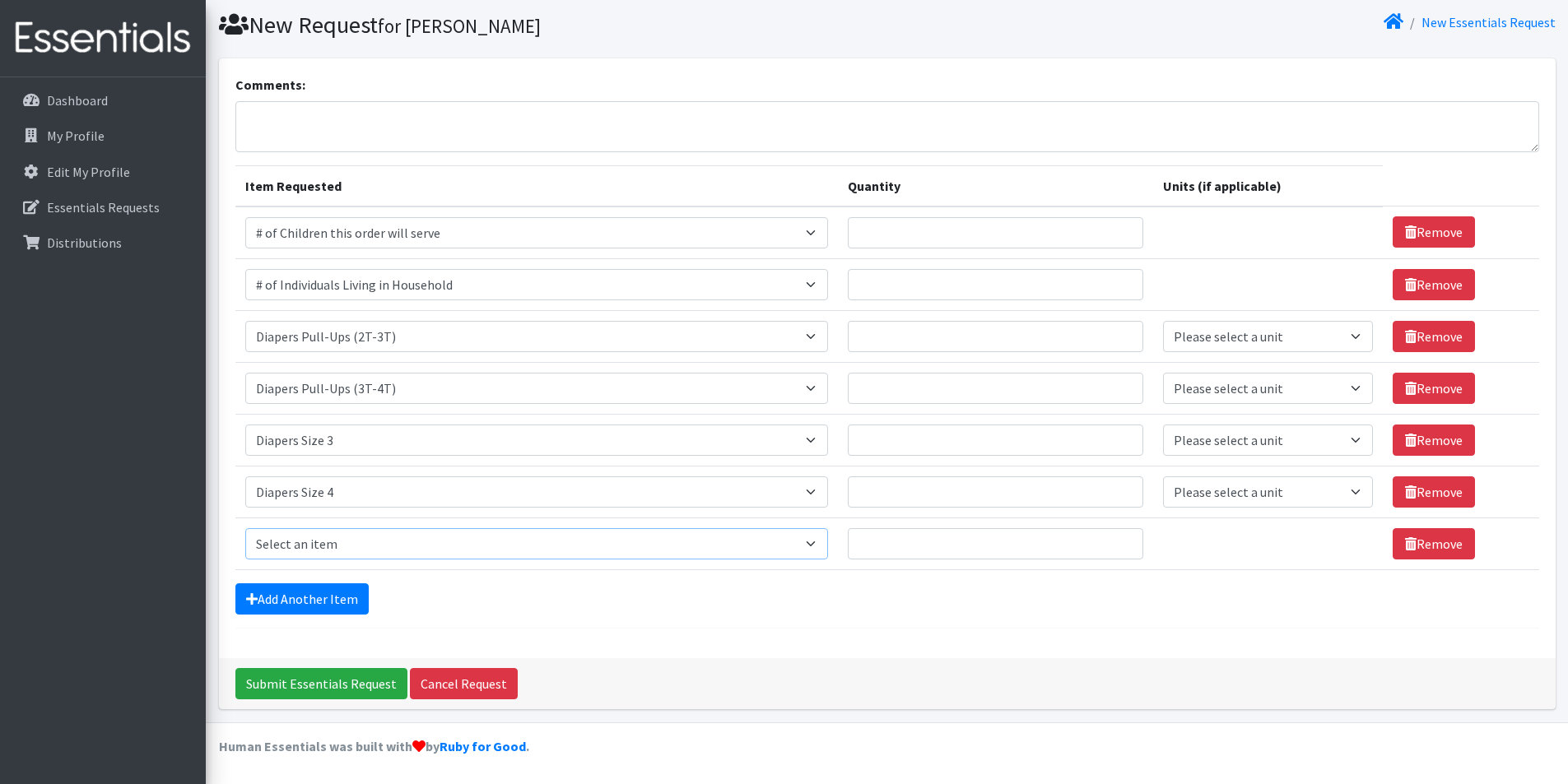
click at [339, 554] on select "Select an item # of Children this order will serve # of Individuals Living in H…" at bounding box center [537, 544] width 583 height 32
select select "1968"
click at [245, 528] on select "Select an item # of Children this order will serve # of Individuals Living in H…" at bounding box center [537, 544] width 583 height 32
click at [338, 591] on link "Add Another Item" at bounding box center [302, 599] width 134 height 32
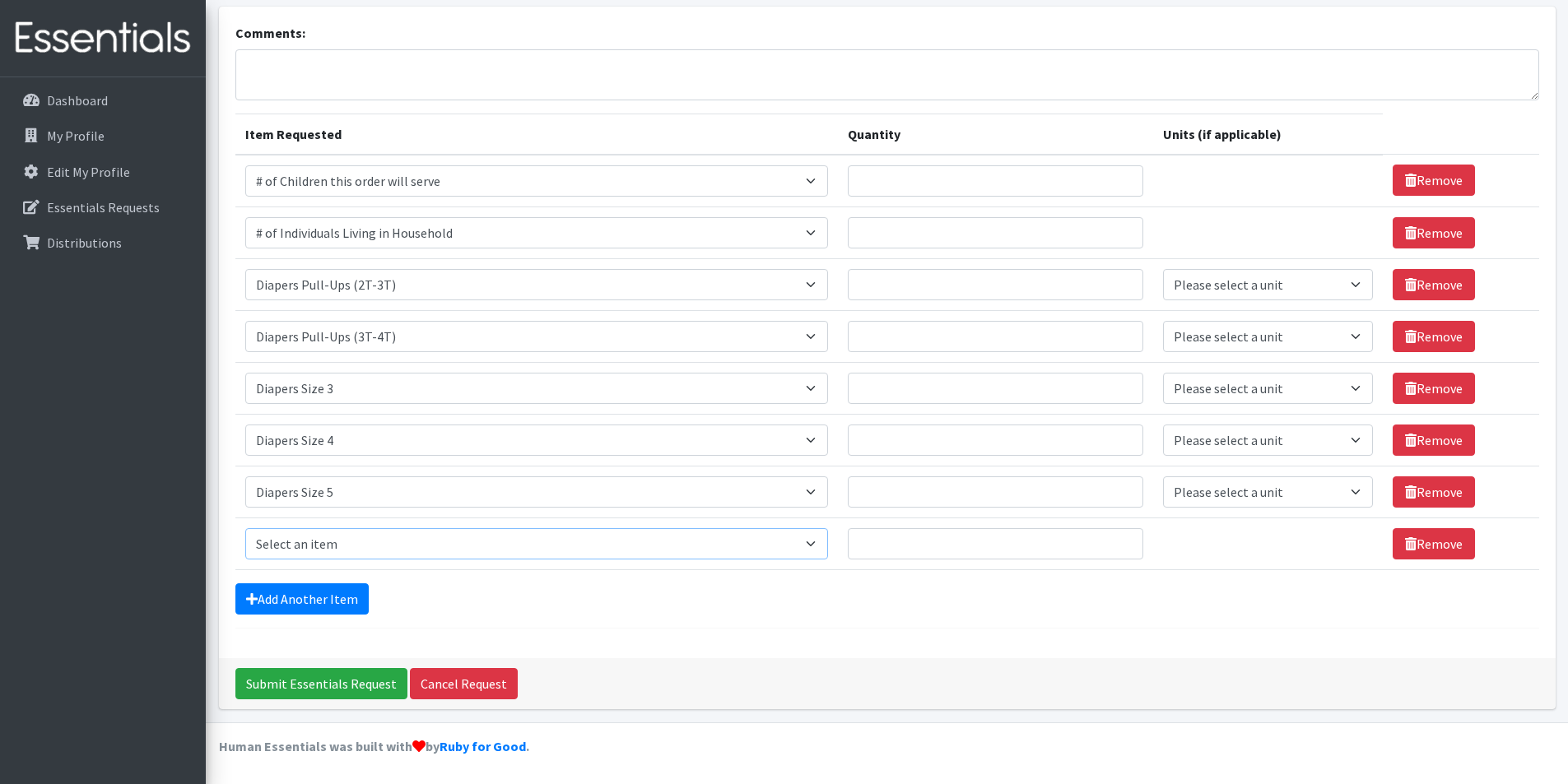
click at [355, 533] on select "Select an item # of Children this order will serve # of Individuals Living in H…" at bounding box center [537, 544] width 583 height 32
select select "1969"
click at [245, 528] on select "Select an item # of Children this order will serve # of Individuals Living in H…" at bounding box center [537, 544] width 583 height 32
click at [316, 599] on link "Add Another Item" at bounding box center [302, 599] width 134 height 32
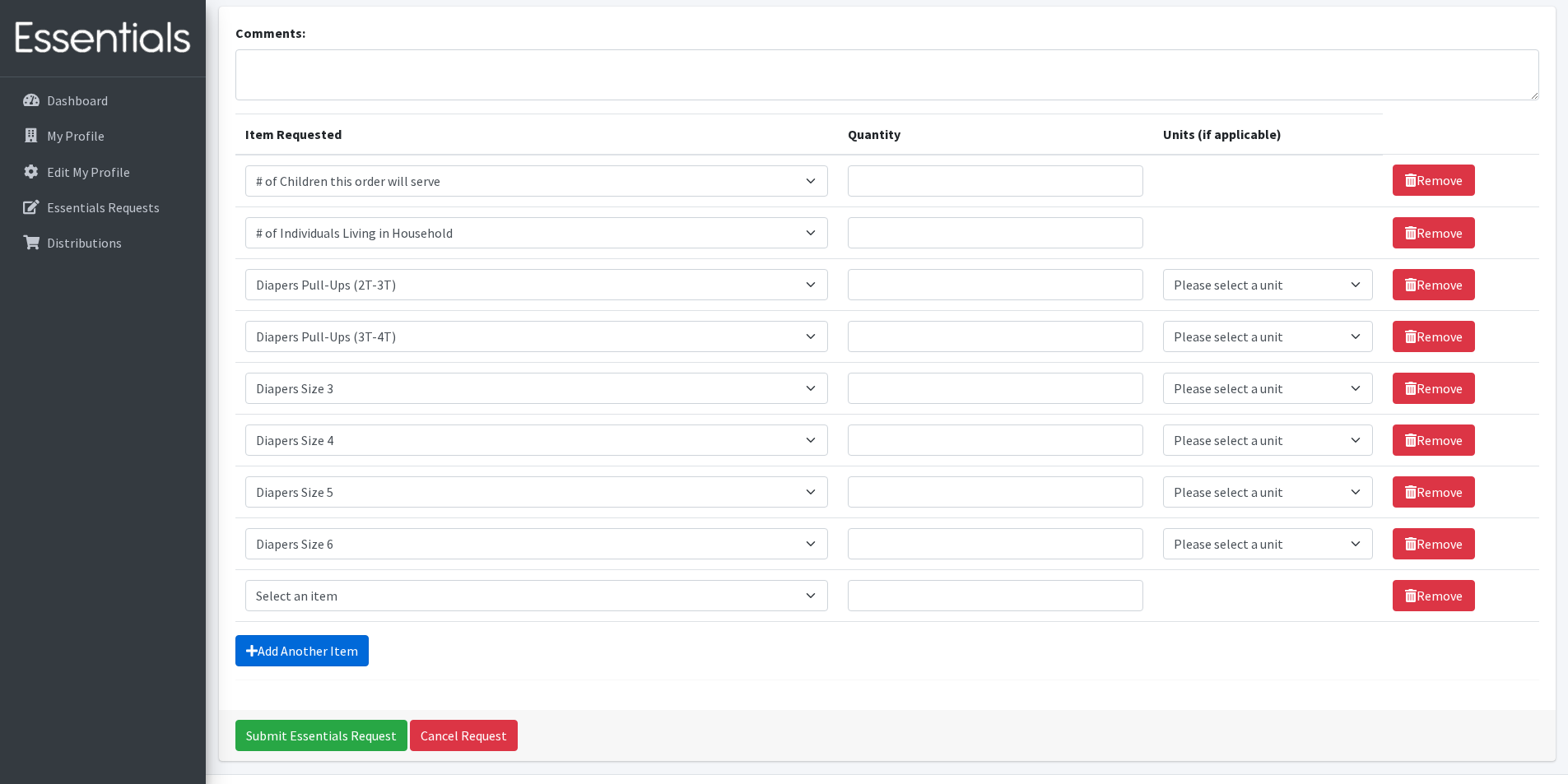
scroll to position [152, 0]
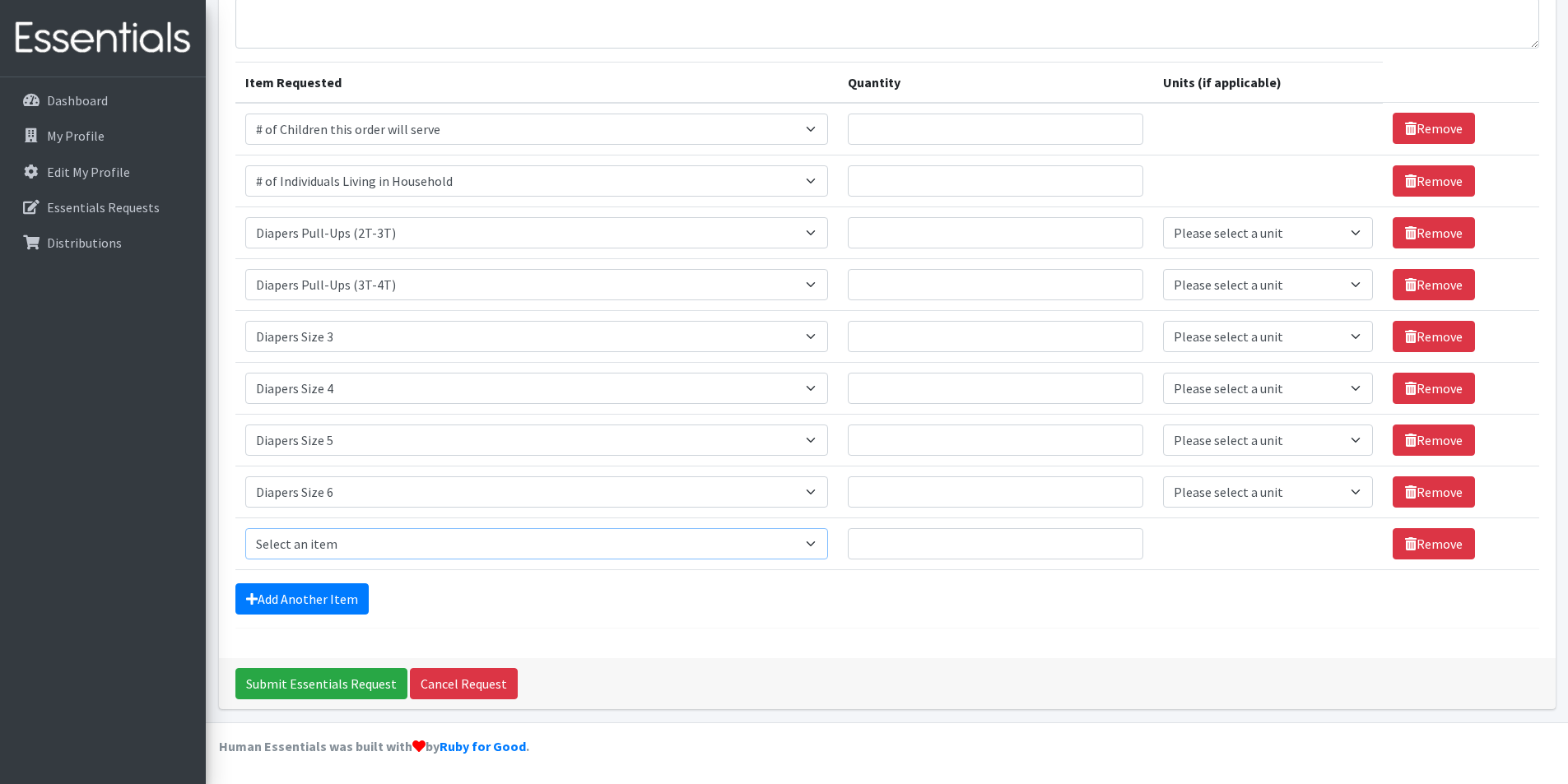
click at [491, 536] on select "Select an item # of Children this order will serve # of Individuals Living in H…" at bounding box center [537, 544] width 583 height 32
click at [1068, 243] on input "Quantity" at bounding box center [995, 233] width 295 height 32
click at [675, 543] on select "Select an item # of Children this order will serve # of Individuals Living in H…" at bounding box center [537, 544] width 583 height 32
click at [673, 658] on div "Submit Essentials Request Cancel Request" at bounding box center [887, 683] width 1336 height 51
click at [559, 550] on select "Select an item # of Children this order will serve # of Individuals Living in H…" at bounding box center [537, 544] width 583 height 32
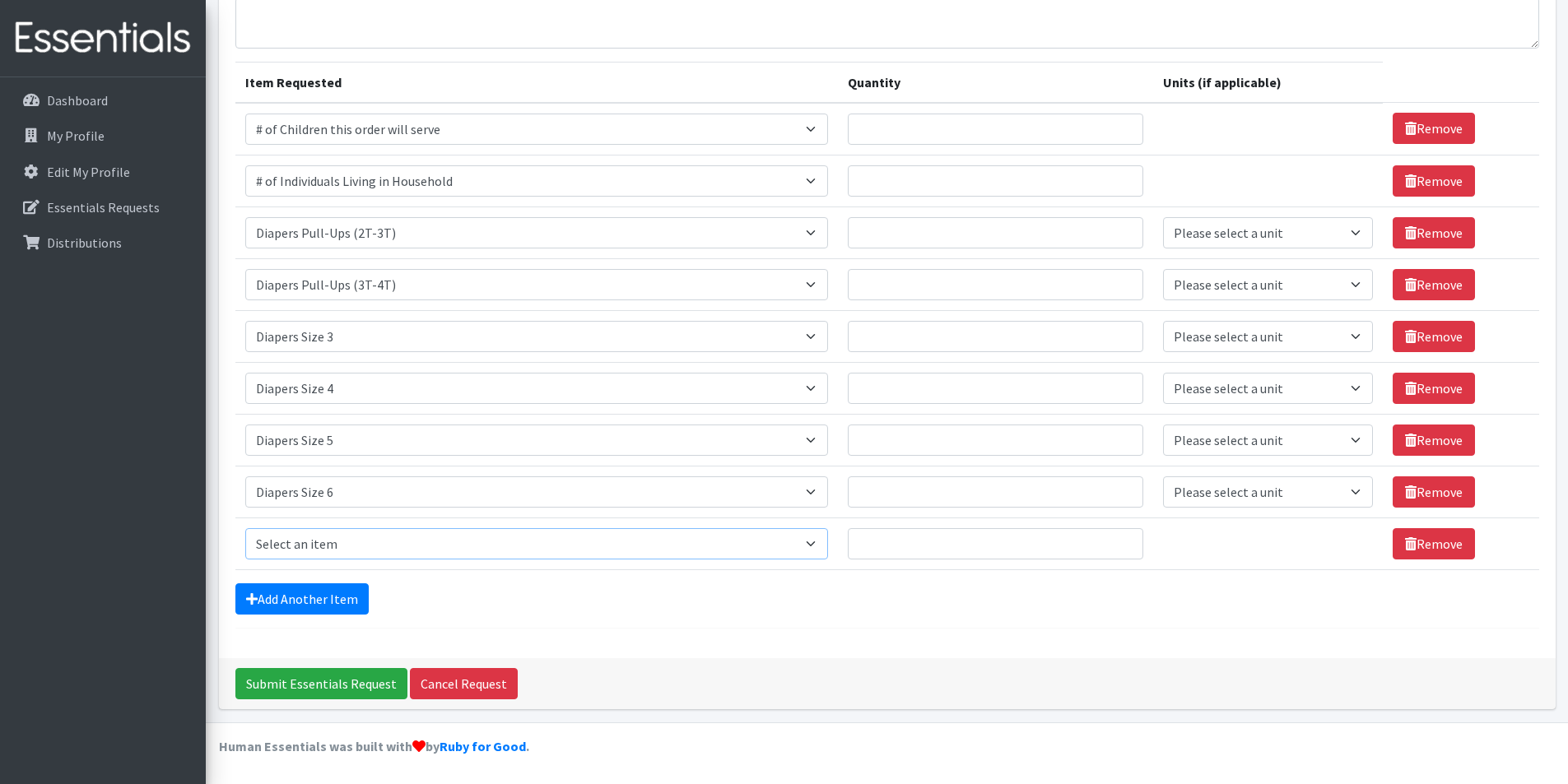
drag, startPoint x: 558, startPoint y: 552, endPoint x: 446, endPoint y: 533, distance: 113.6
click at [446, 533] on select "Select an item # of Children this order will serve # of Individuals Living in H…" at bounding box center [537, 544] width 583 height 32
select select "1965"
click at [245, 528] on select "Select an item # of Children this order will serve # of Individuals Living in H…" at bounding box center [537, 544] width 583 height 32
click at [677, 606] on div "Add Another Item" at bounding box center [887, 599] width 1303 height 32
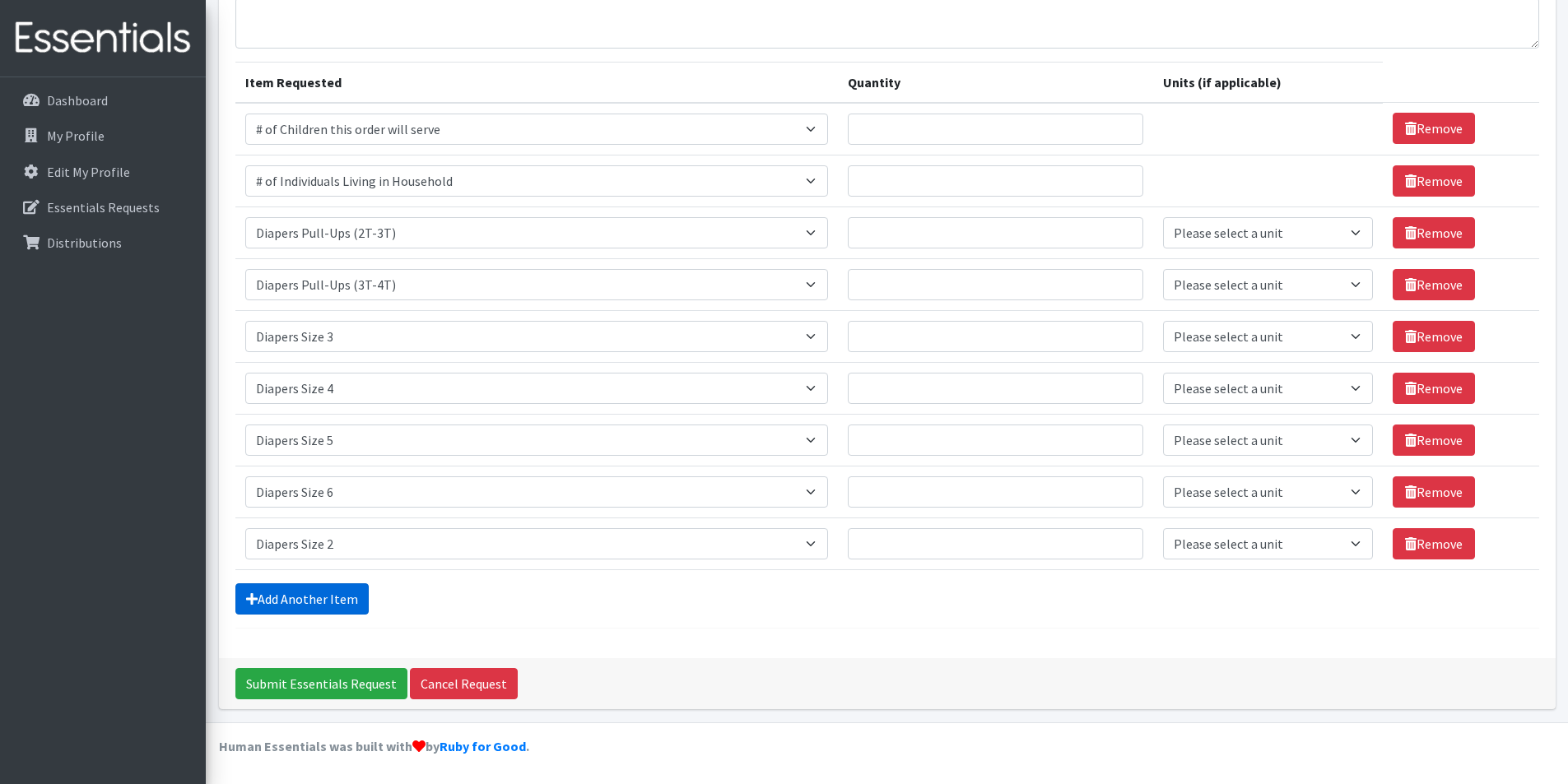
click at [330, 604] on link "Add Another Item" at bounding box center [302, 599] width 134 height 32
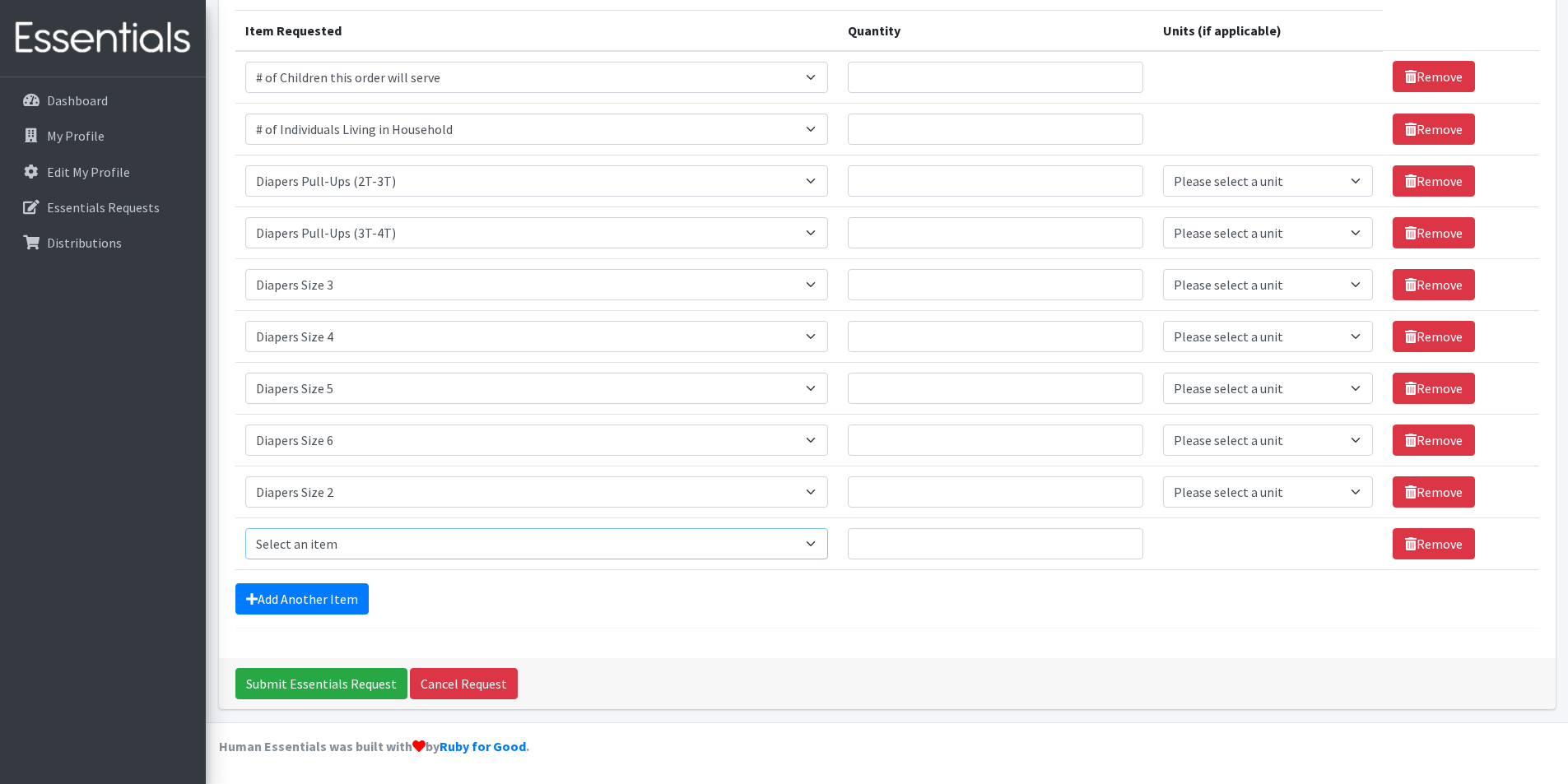
click at [370, 551] on select "Select an item # of Children this order will serve # of Individuals Living in H…" at bounding box center [537, 544] width 583 height 32
select select "2005"
click at [245, 528] on select "Select an item # of Children this order will serve # of Individuals Living in H…" at bounding box center [537, 544] width 583 height 32
click at [337, 594] on link "Add Another Item" at bounding box center [302, 599] width 134 height 32
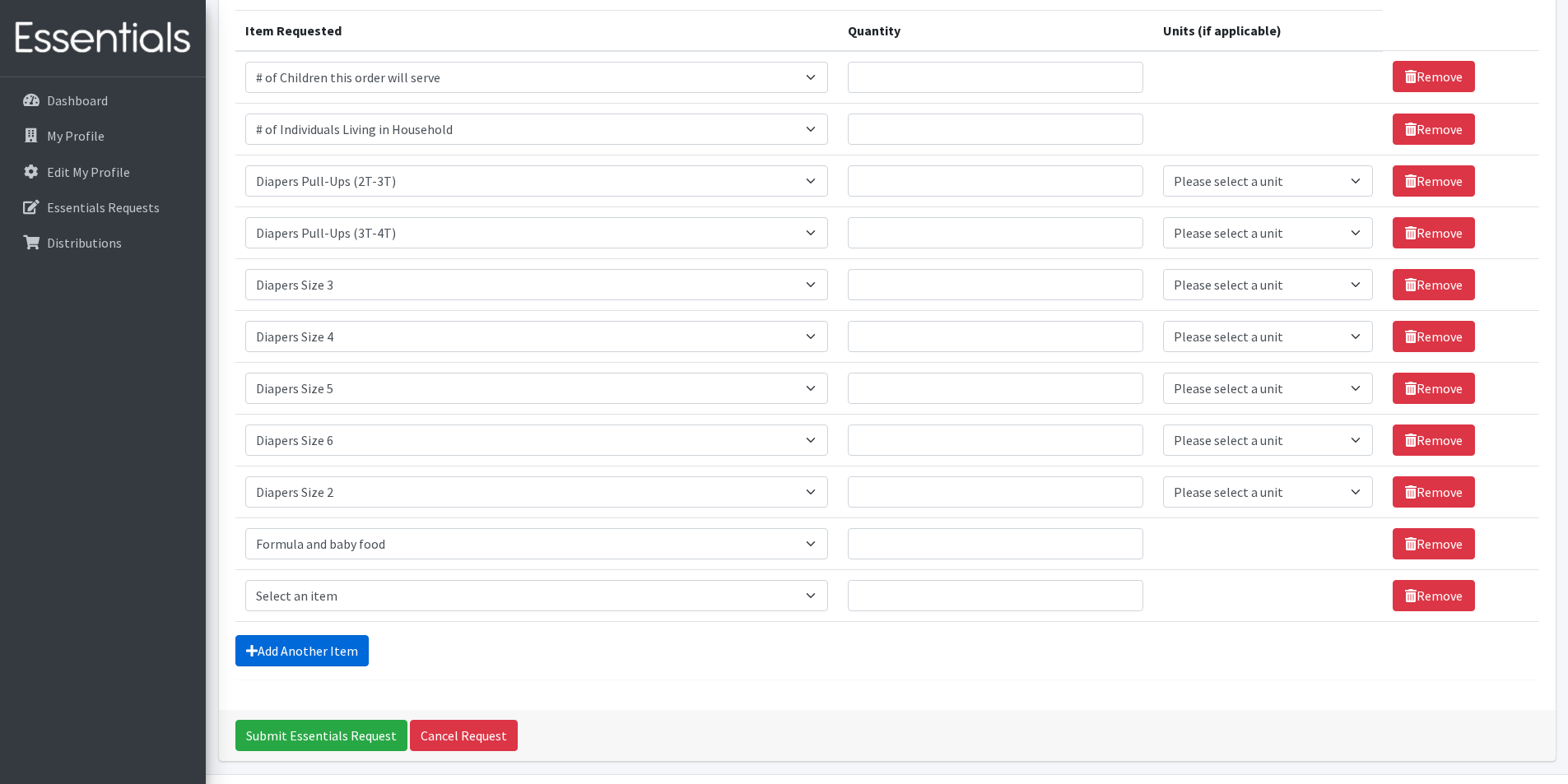
scroll to position [256, 0]
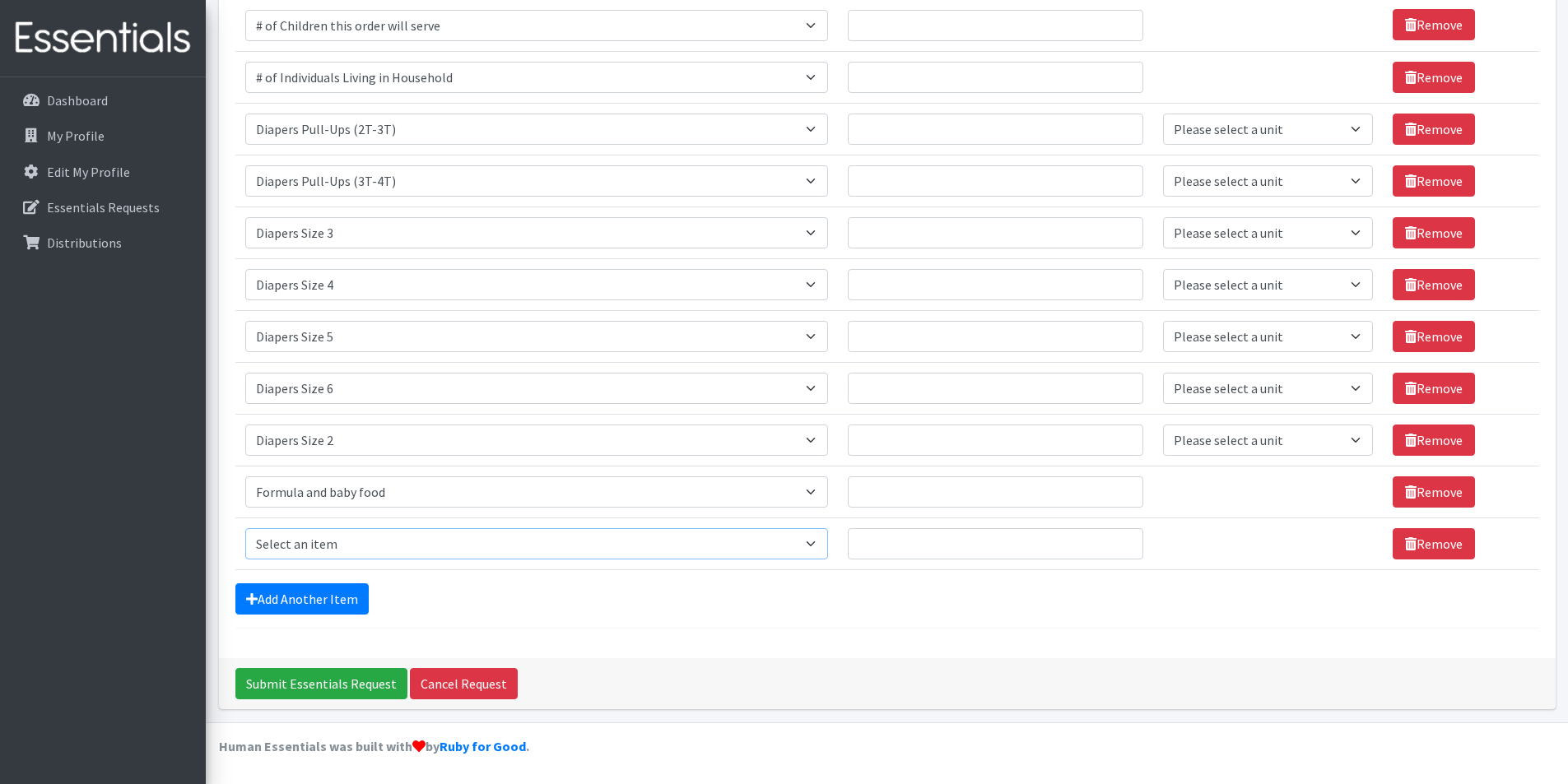
click at [361, 542] on select "Select an item # of Children this order will serve # of Individuals Living in H…" at bounding box center [537, 544] width 583 height 32
select select "1929"
click at [245, 528] on select "Select an item # of Children this order will serve # of Individuals Living in H…" at bounding box center [537, 544] width 583 height 32
click at [651, 584] on div "Add Another Item" at bounding box center [887, 599] width 1303 height 32
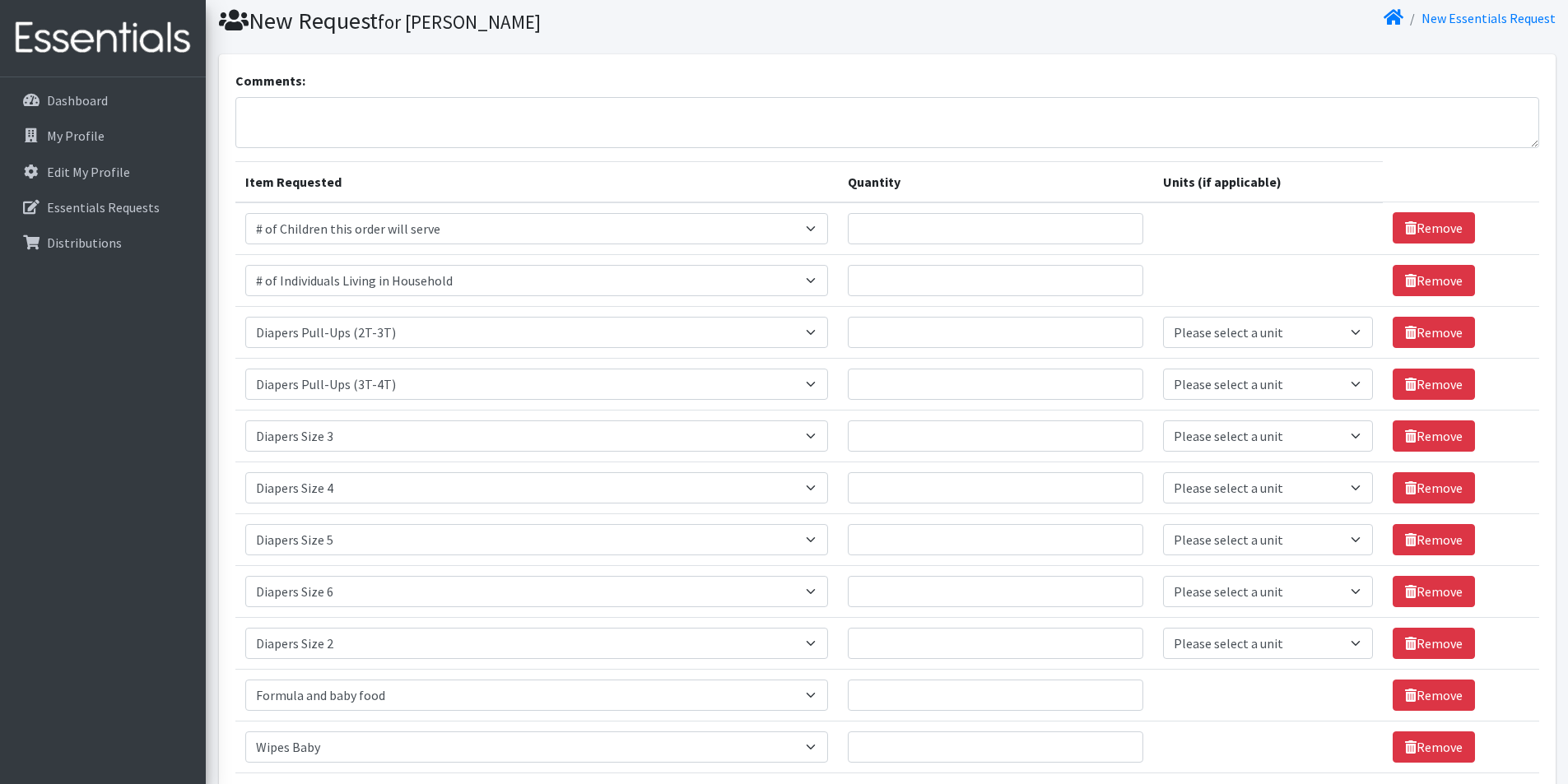
scroll to position [83, 0]
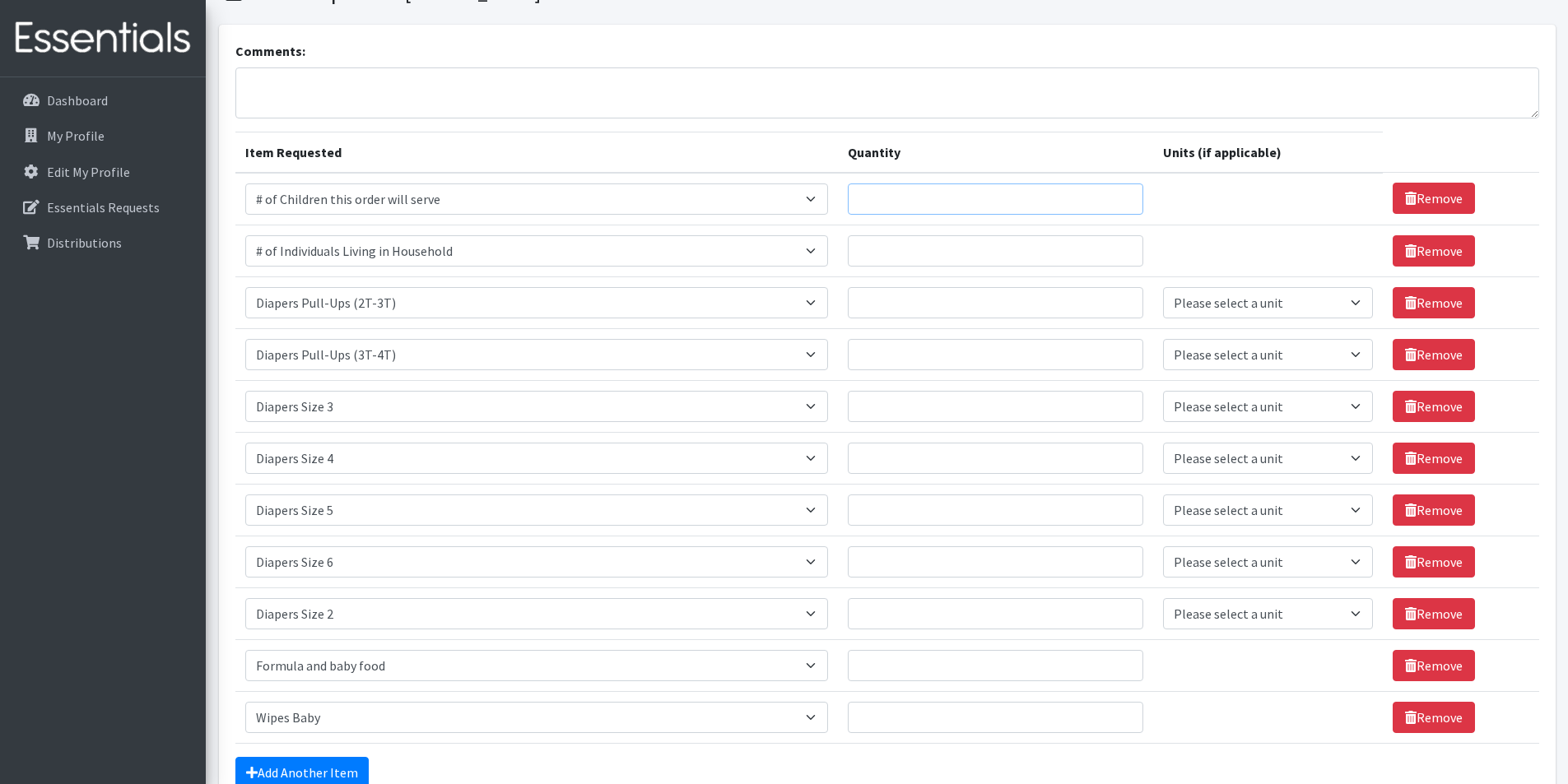
click at [948, 187] on input "Quantity" at bounding box center [995, 199] width 295 height 32
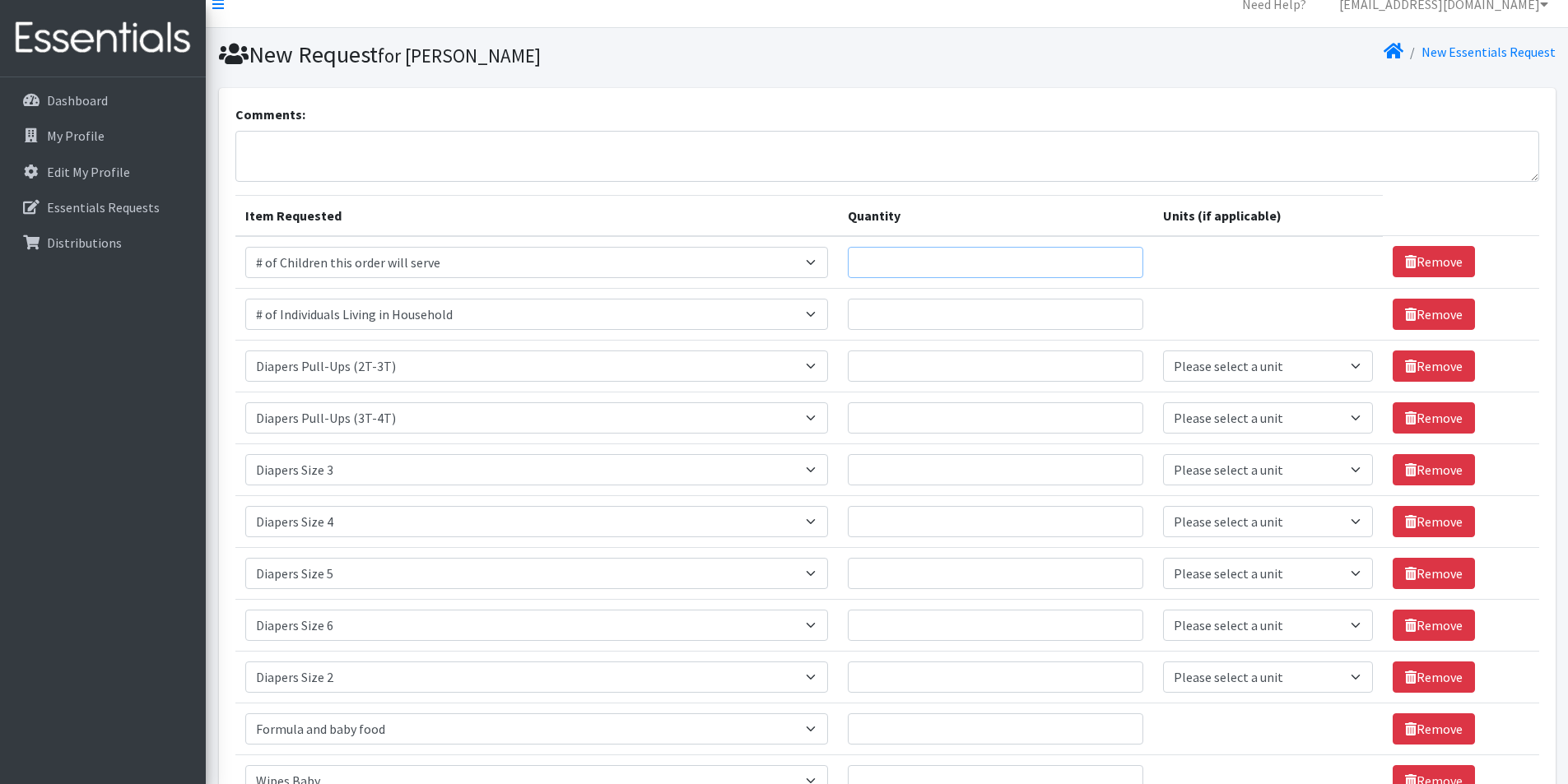
scroll to position [0, 0]
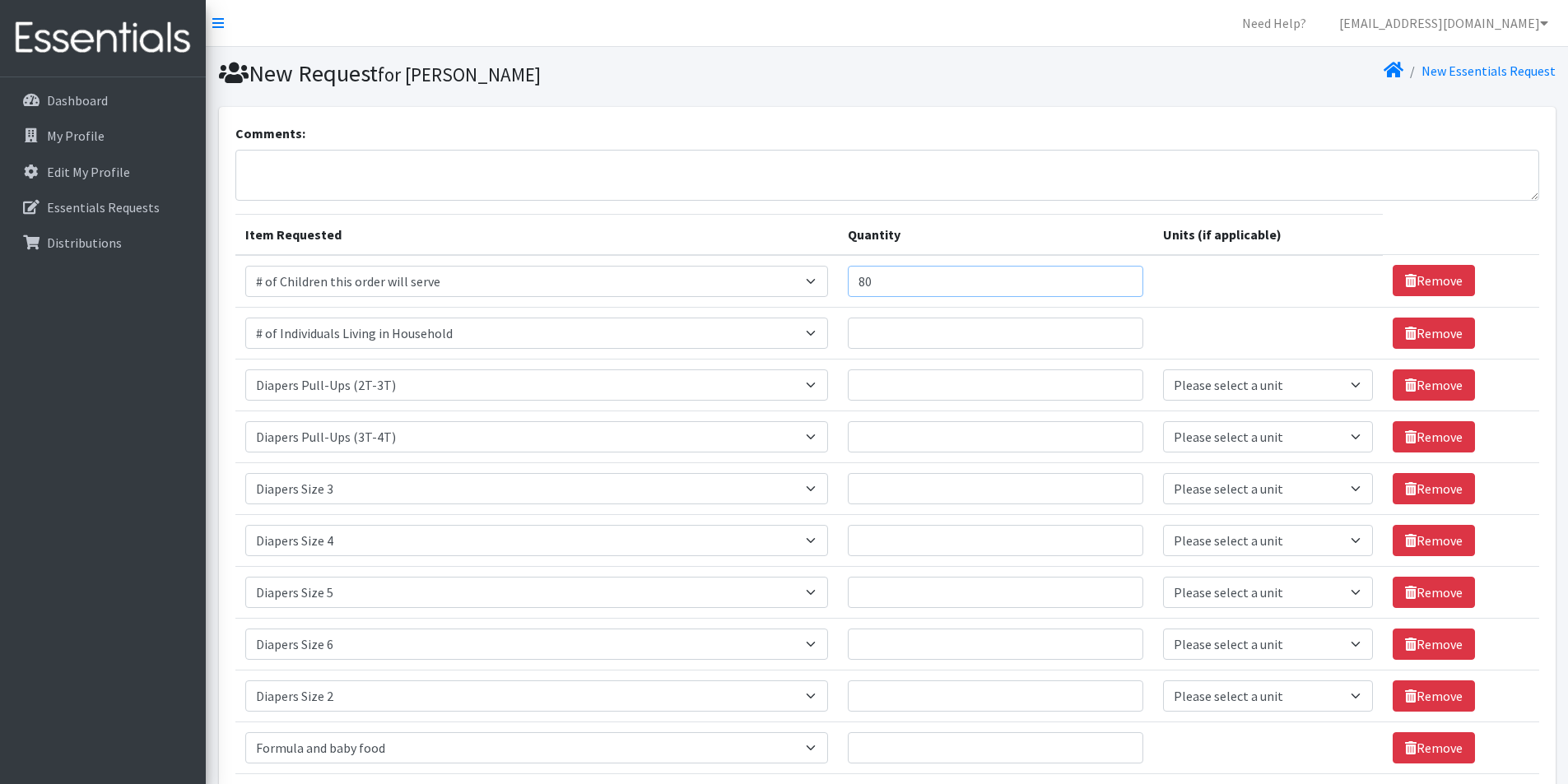
type input "80"
click at [1064, 331] on input "Quantity" at bounding box center [995, 333] width 295 height 32
click at [1064, 331] on input "250" at bounding box center [995, 333] width 295 height 32
type input "252"
click at [1041, 392] on input "Quantity" at bounding box center [995, 385] width 295 height 32
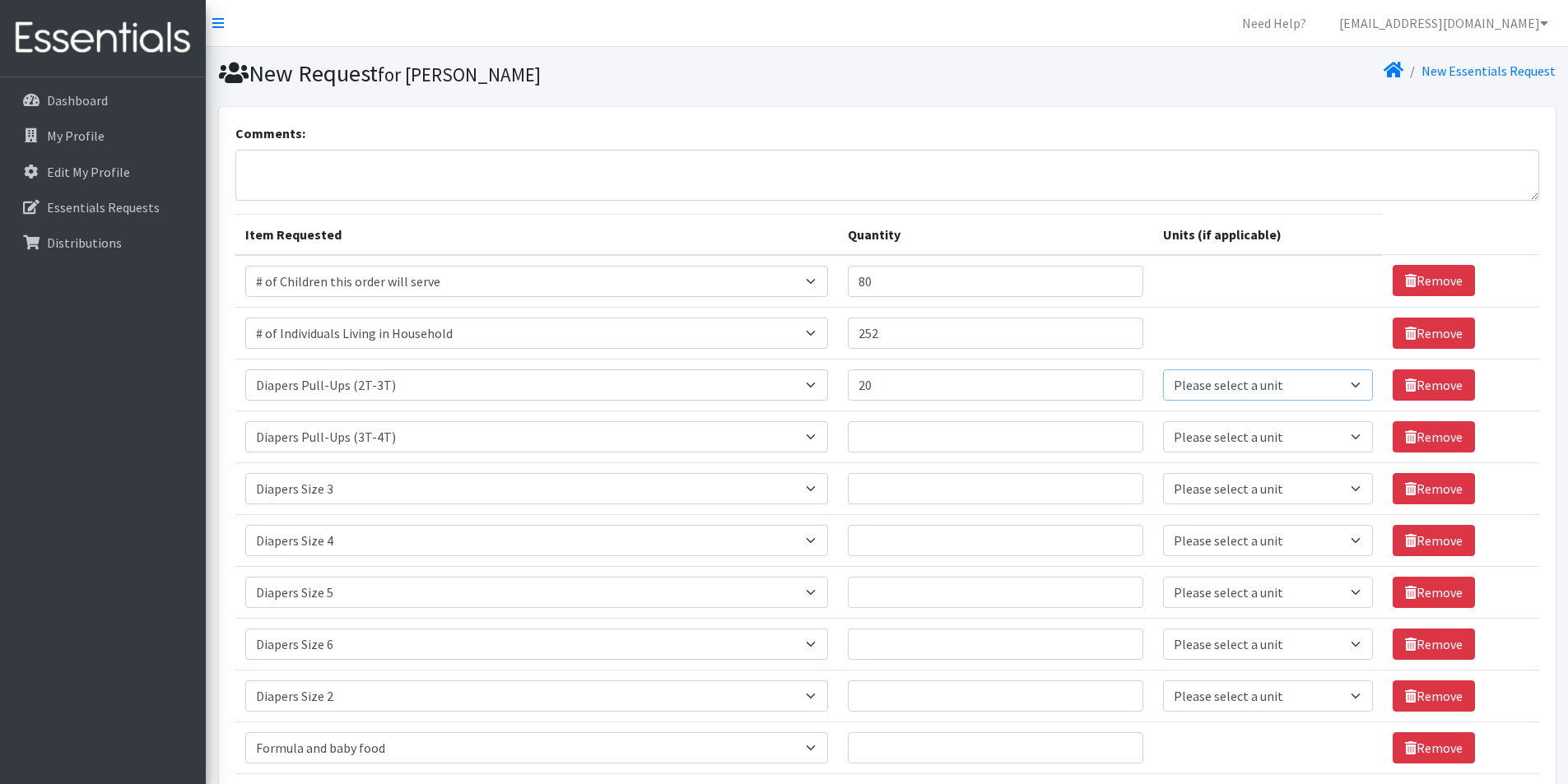
click at [1248, 388] on select "Please select a unit units Packs" at bounding box center [1268, 385] width 210 height 32
drag, startPoint x: 982, startPoint y: 384, endPoint x: 800, endPoint y: 412, distance: 184.1
click at [800, 412] on tbody "Item Requested Select an item # of Children this order will serve # of Individu…" at bounding box center [887, 541] width 1303 height 571
type input "10"
click at [1213, 401] on td "Unit Please select a unit units Packs" at bounding box center [1267, 385] width 230 height 52
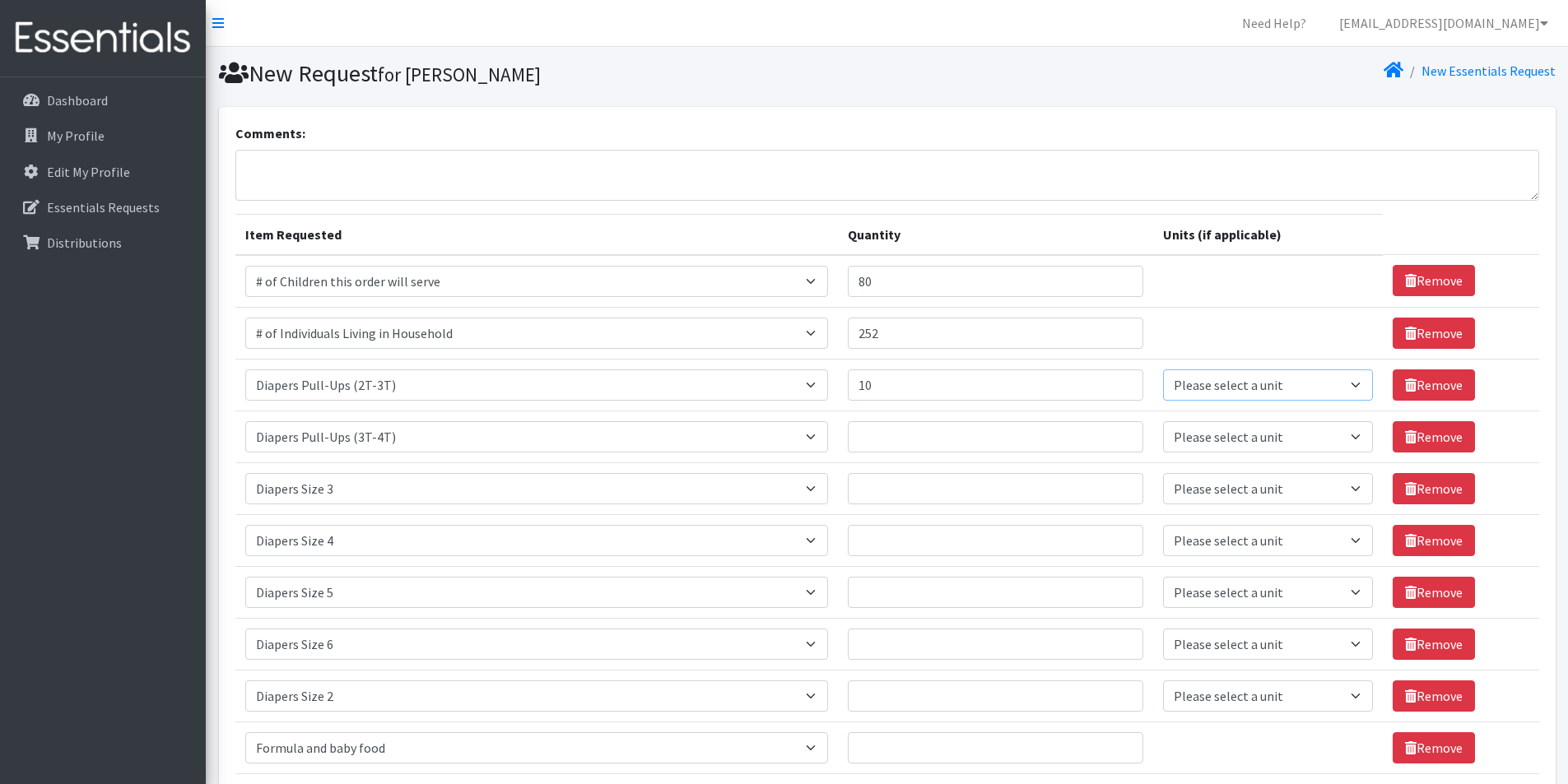
click at [1229, 383] on select "Please select a unit units Packs" at bounding box center [1268, 385] width 210 height 32
select select "Pack"
click at [1163, 369] on select "Please select a unit units Packs" at bounding box center [1268, 385] width 210 height 32
click at [1015, 423] on input "Quantity" at bounding box center [995, 437] width 295 height 32
type input "10"
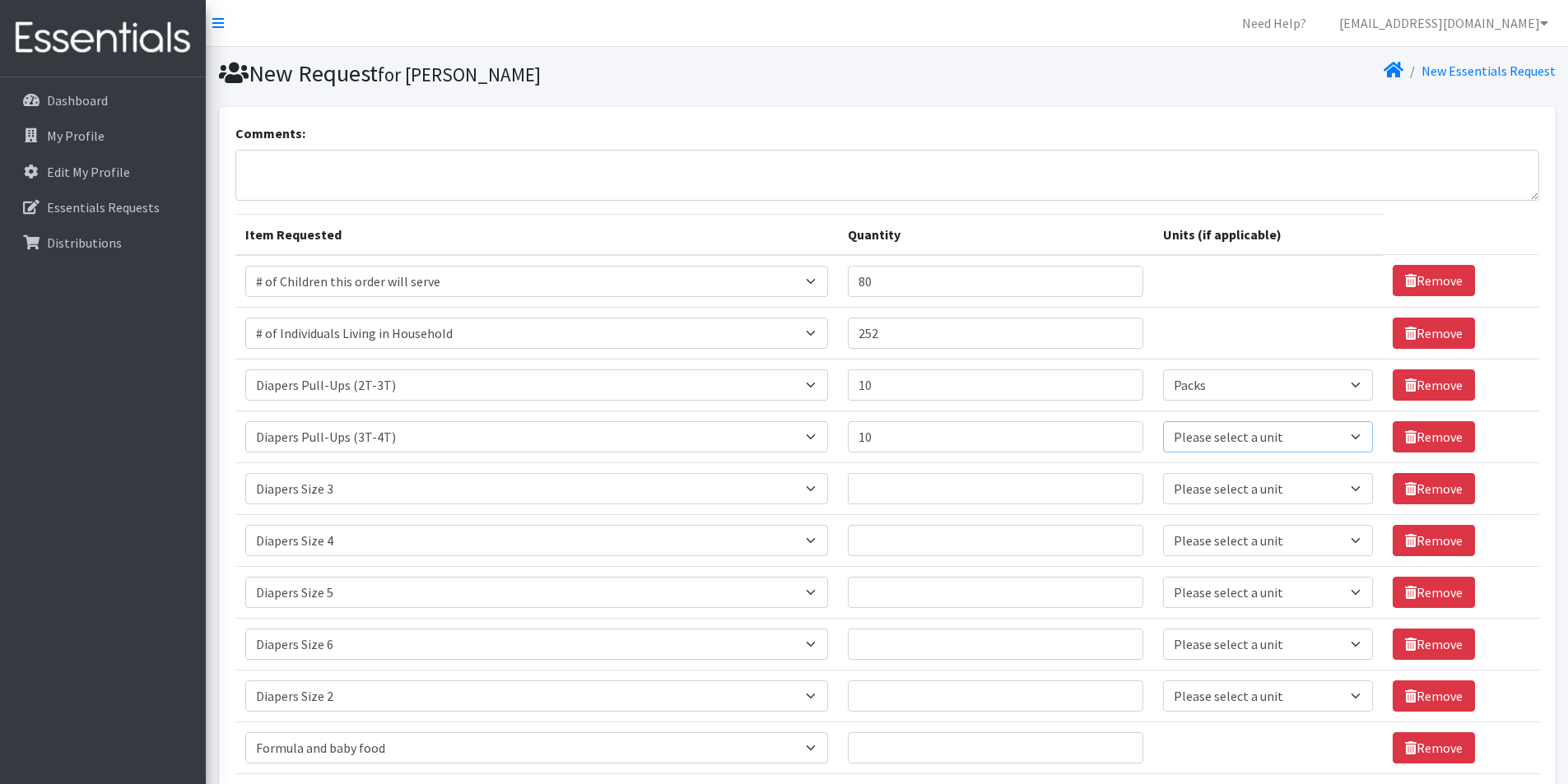
click at [1180, 440] on select "Please select a unit units Packs" at bounding box center [1268, 437] width 210 height 32
select select "Pack"
click at [1163, 421] on select "Please select a unit units Packs" at bounding box center [1268, 437] width 210 height 32
click at [948, 438] on input "10" at bounding box center [995, 437] width 295 height 32
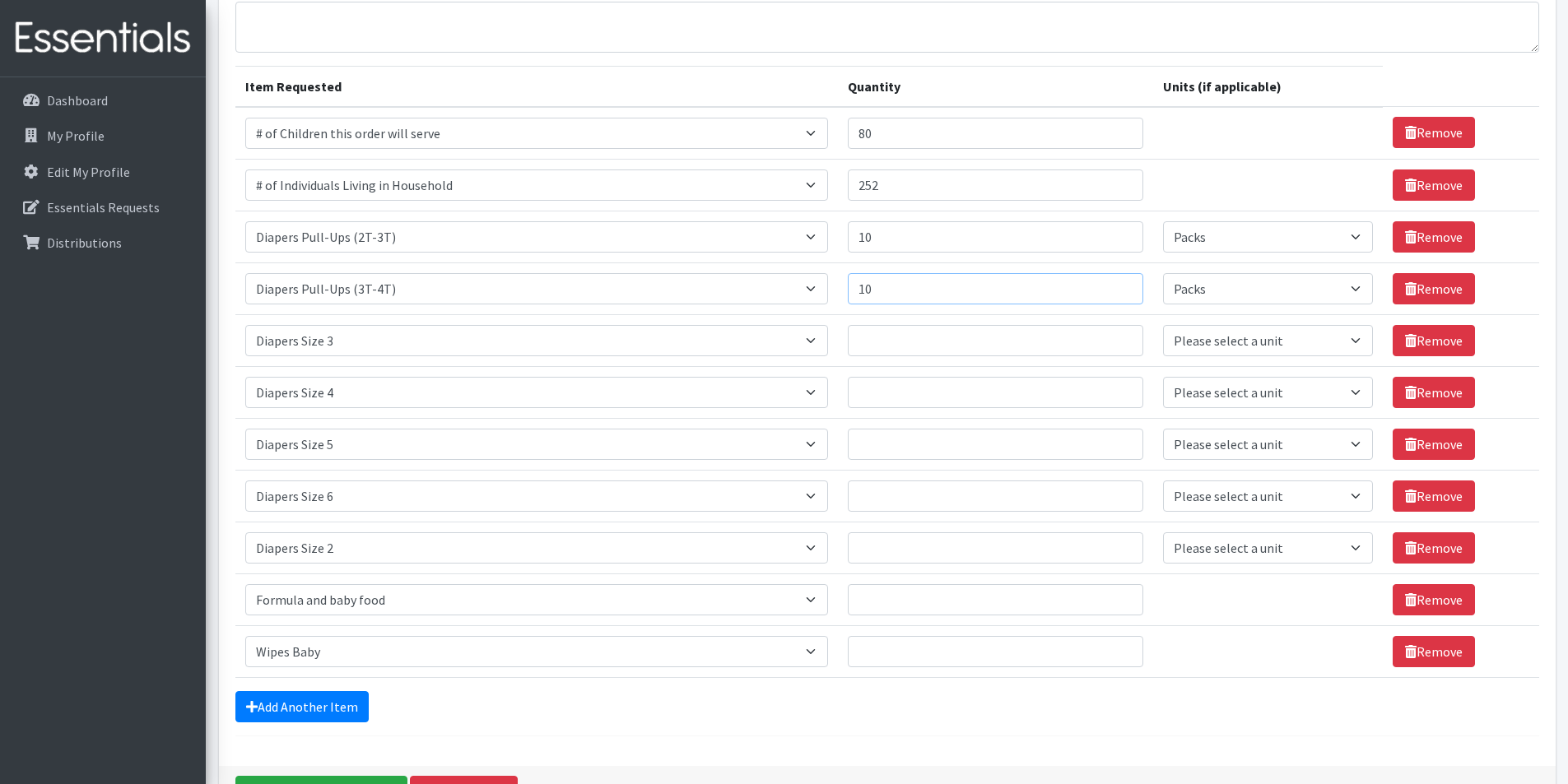
scroll to position [164, 0]
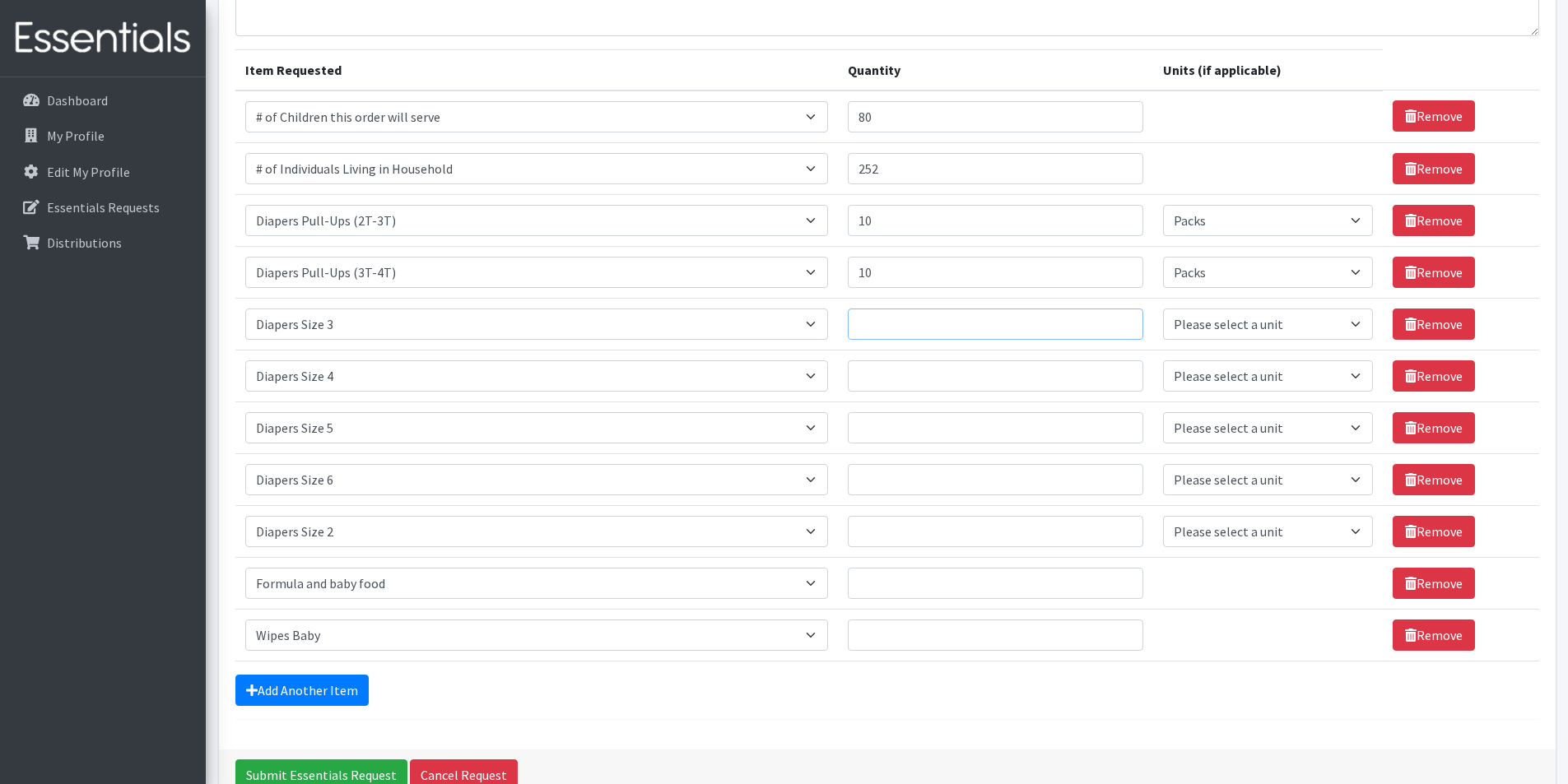
click at [898, 316] on input "Quantity" at bounding box center [995, 324] width 295 height 32
type input "20"
click at [1174, 326] on select "Please select a unit units Packs" at bounding box center [1268, 324] width 210 height 32
select select "Pack"
click at [1163, 309] on select "Please select a unit units Packs" at bounding box center [1268, 324] width 210 height 32
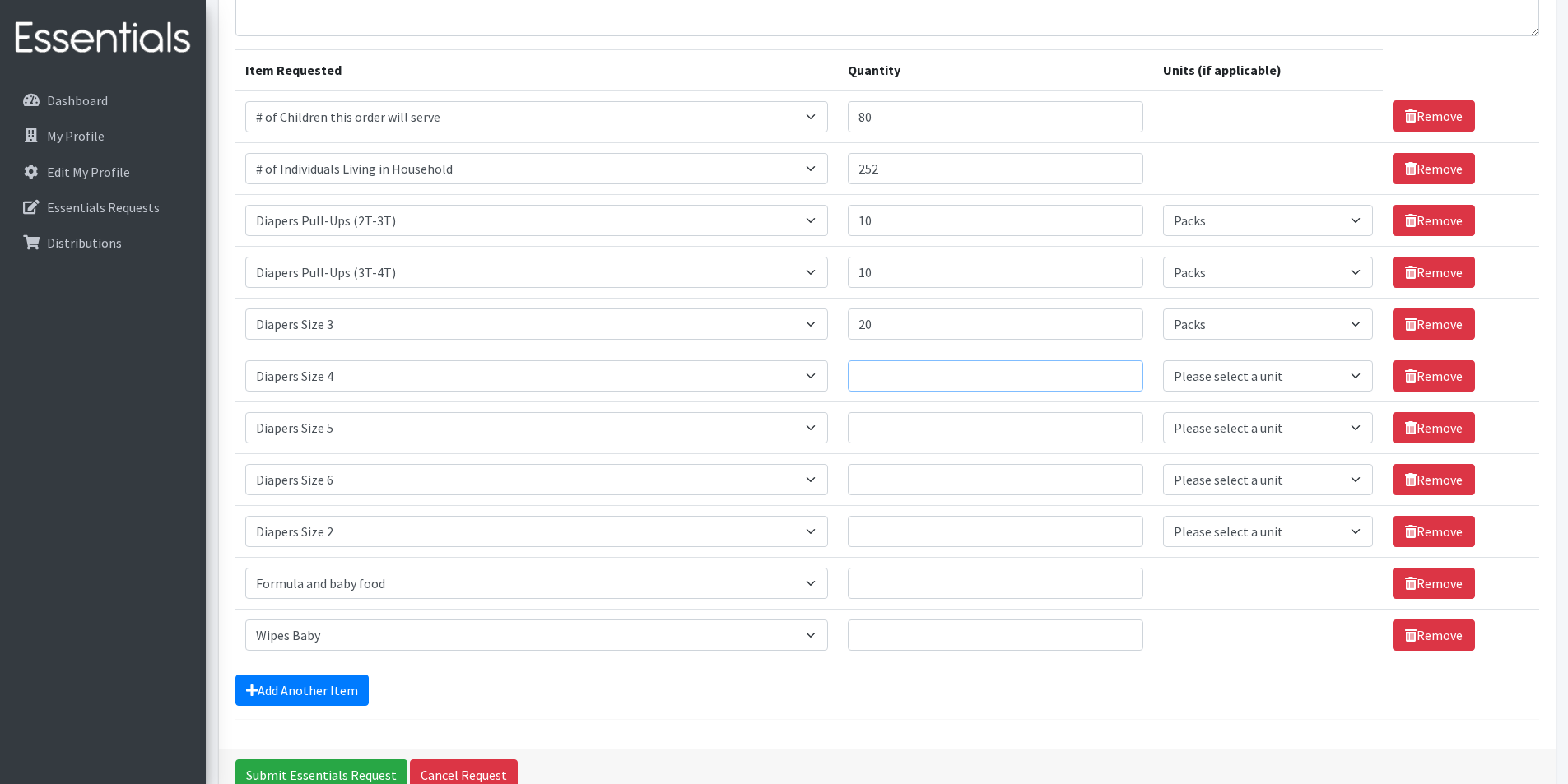
click at [1010, 367] on input "Quantity" at bounding box center [995, 376] width 295 height 32
type input "20"
click at [1200, 373] on select "Please select a unit units Packs" at bounding box center [1268, 376] width 210 height 32
select select "Pack"
click at [1163, 361] on select "Please select a unit units Packs" at bounding box center [1268, 376] width 210 height 32
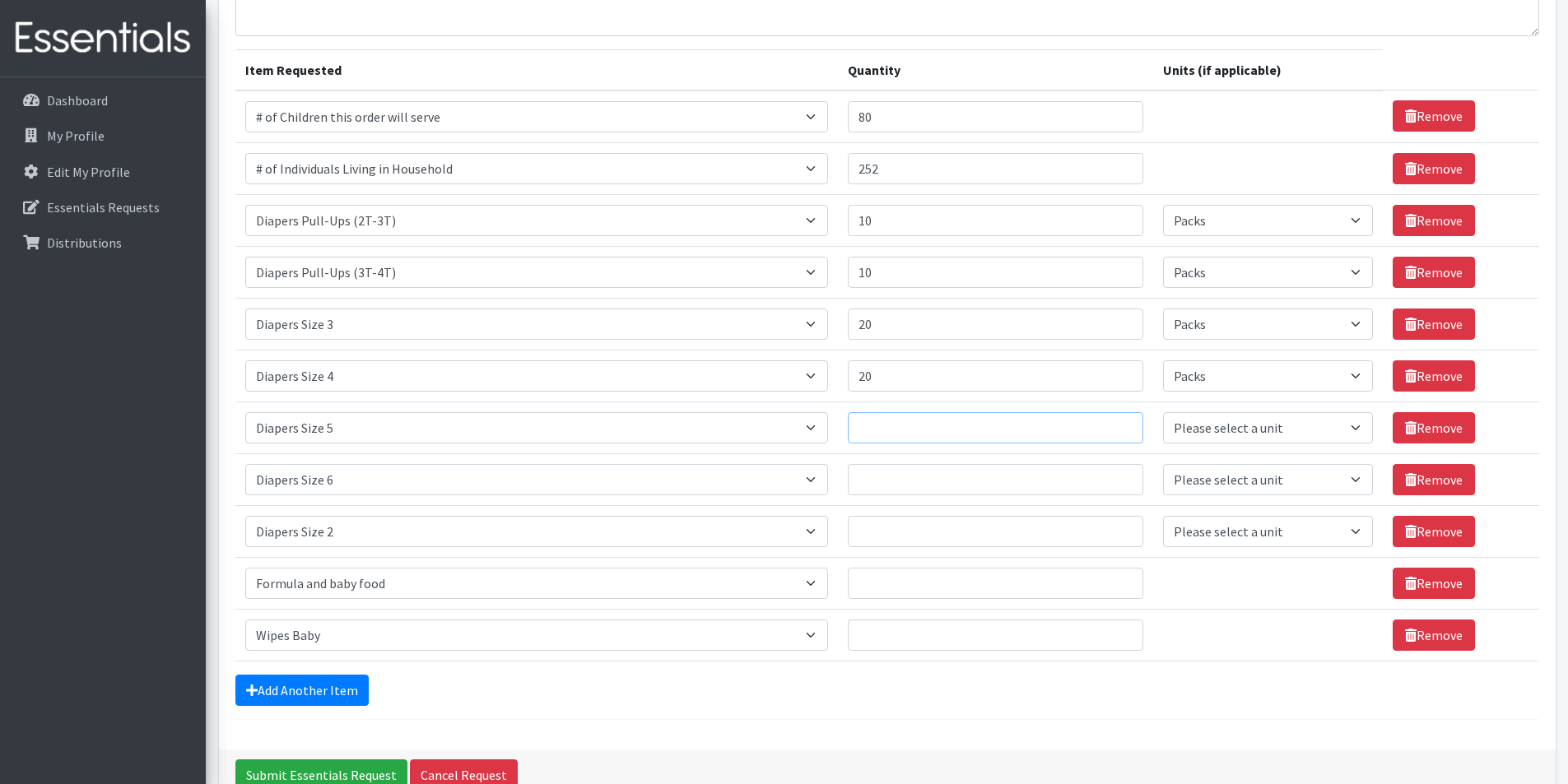
click at [1014, 425] on input "Quantity" at bounding box center [995, 428] width 295 height 32
type input "20"
click at [1244, 428] on select "Please select a unit units Packs" at bounding box center [1268, 428] width 210 height 32
select select "Pack"
click at [1163, 413] on select "Please select a unit units Packs" at bounding box center [1268, 428] width 210 height 32
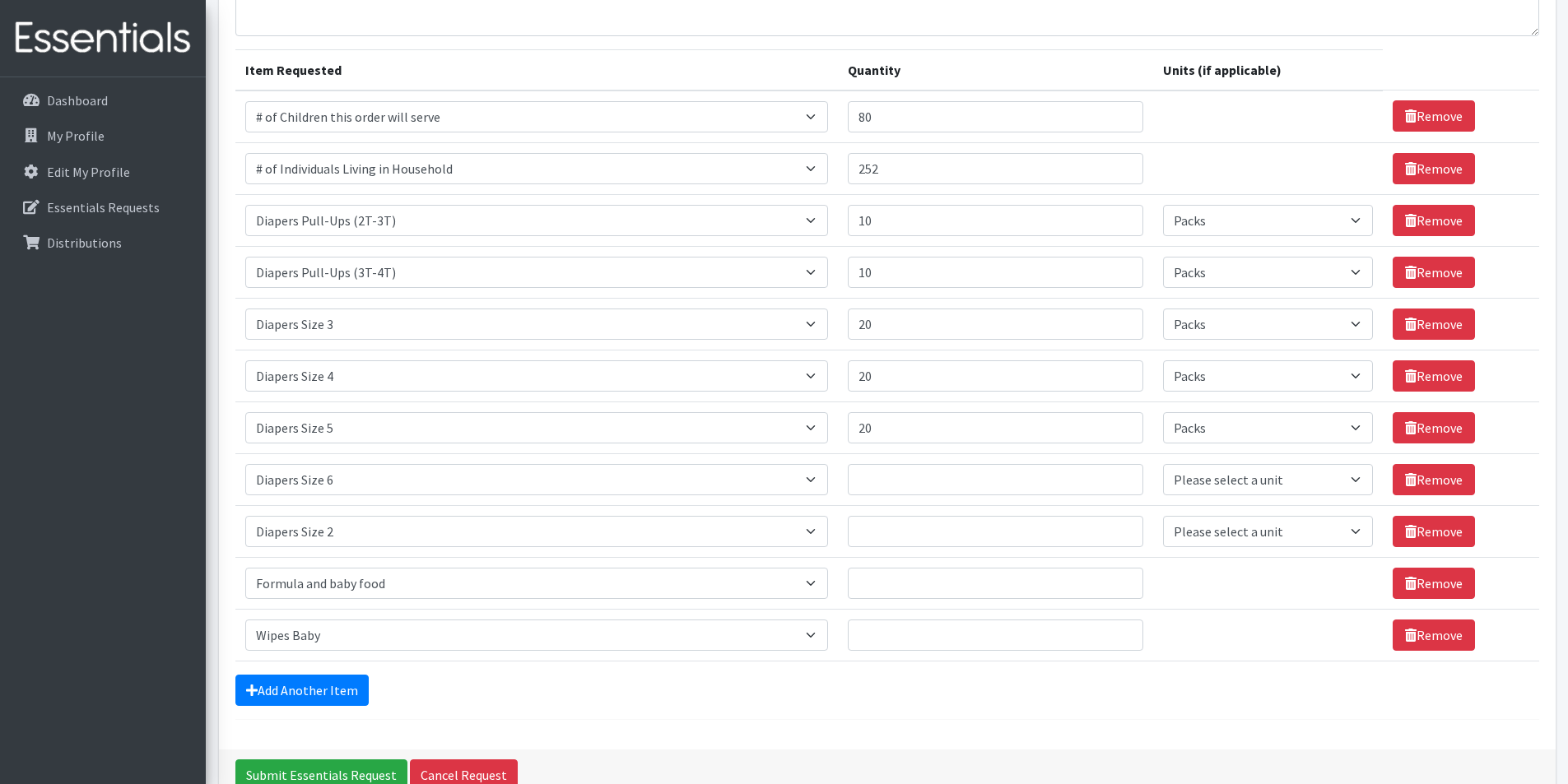
click at [942, 496] on td "Quantity" at bounding box center [996, 479] width 316 height 52
click at [931, 487] on input "Quantity" at bounding box center [995, 479] width 295 height 32
type input "20"
click at [1286, 485] on select "Please select a unit units Packs" at bounding box center [1268, 479] width 210 height 32
select select "Pack"
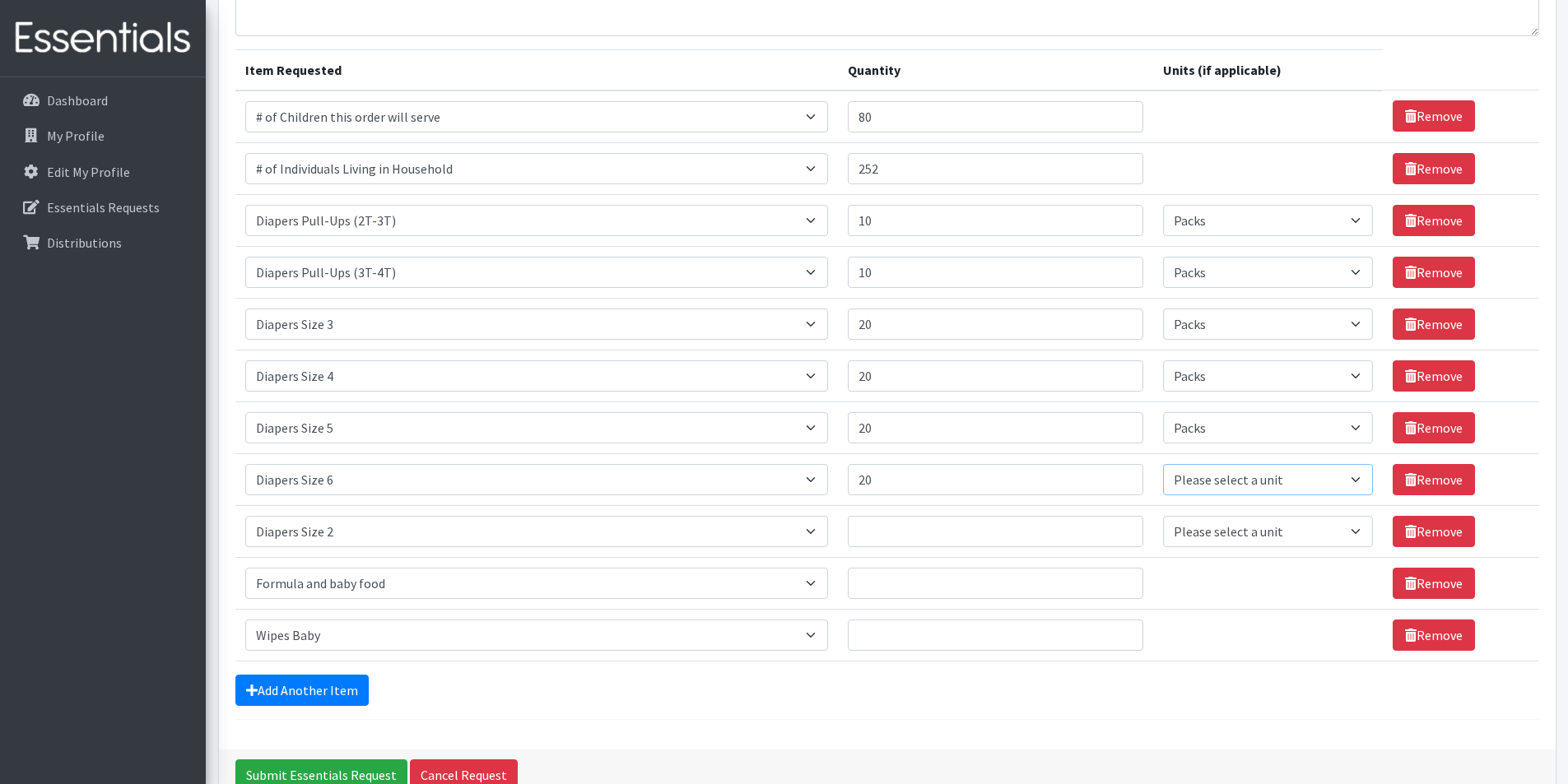
click at [1163, 464] on select "Please select a unit units Packs" at bounding box center [1268, 479] width 210 height 32
click at [899, 519] on input "Quantity" at bounding box center [995, 531] width 295 height 32
type input "20"
click at [1197, 532] on select "Please select a unit units Packs" at bounding box center [1268, 531] width 210 height 32
select select "Pack"
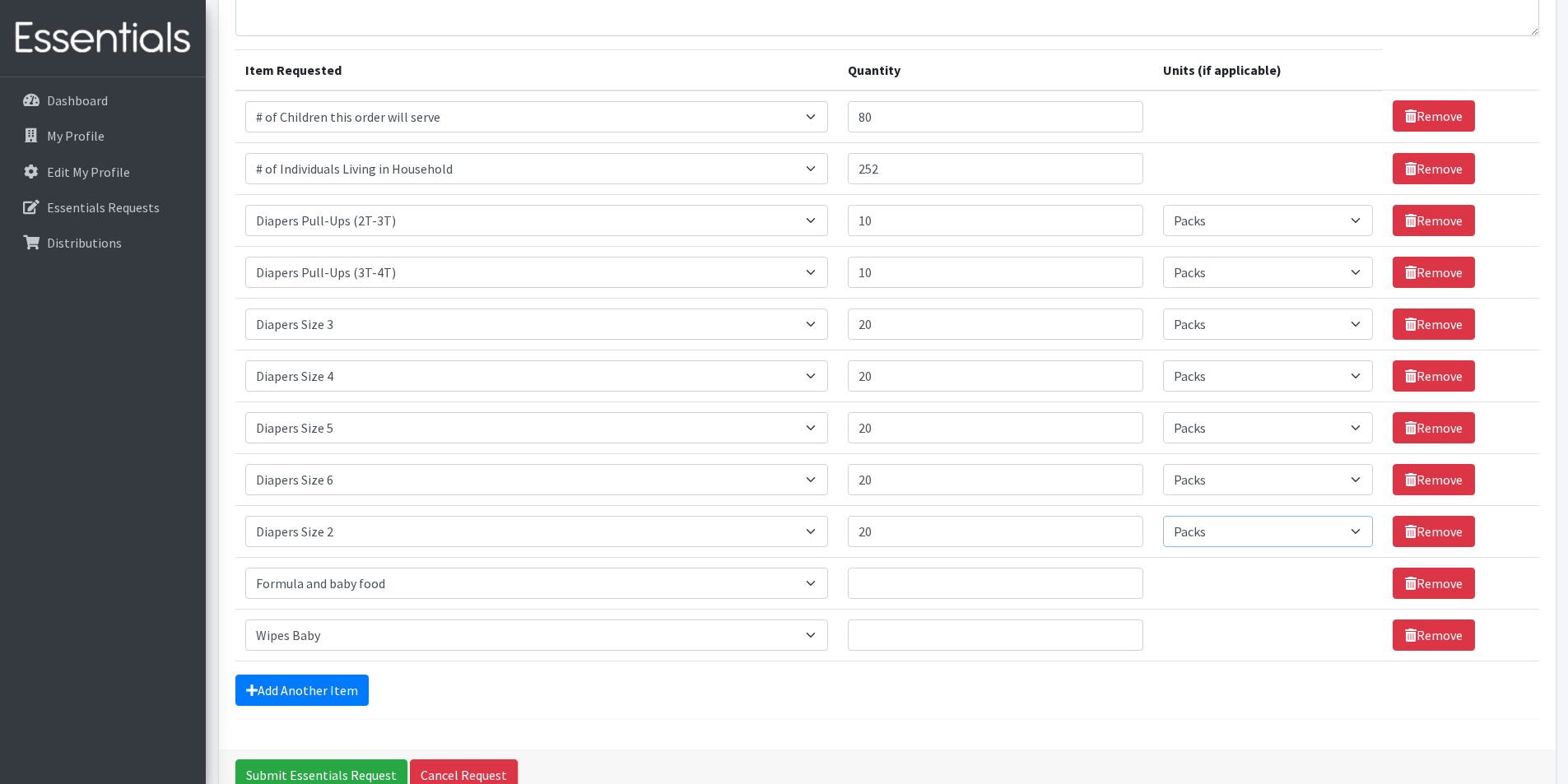
click at [1163, 516] on select "Please select a unit units Packs" at bounding box center [1268, 531] width 210 height 32
click at [913, 590] on input "Quantity" at bounding box center [995, 583] width 295 height 32
type input "80"
click at [988, 632] on input "Quantity" at bounding box center [995, 635] width 295 height 32
click at [1043, 660] on form "Comments: Item Requested Quantity Units (if applicable) Item Requested Select a…" at bounding box center [887, 339] width 1303 height 761
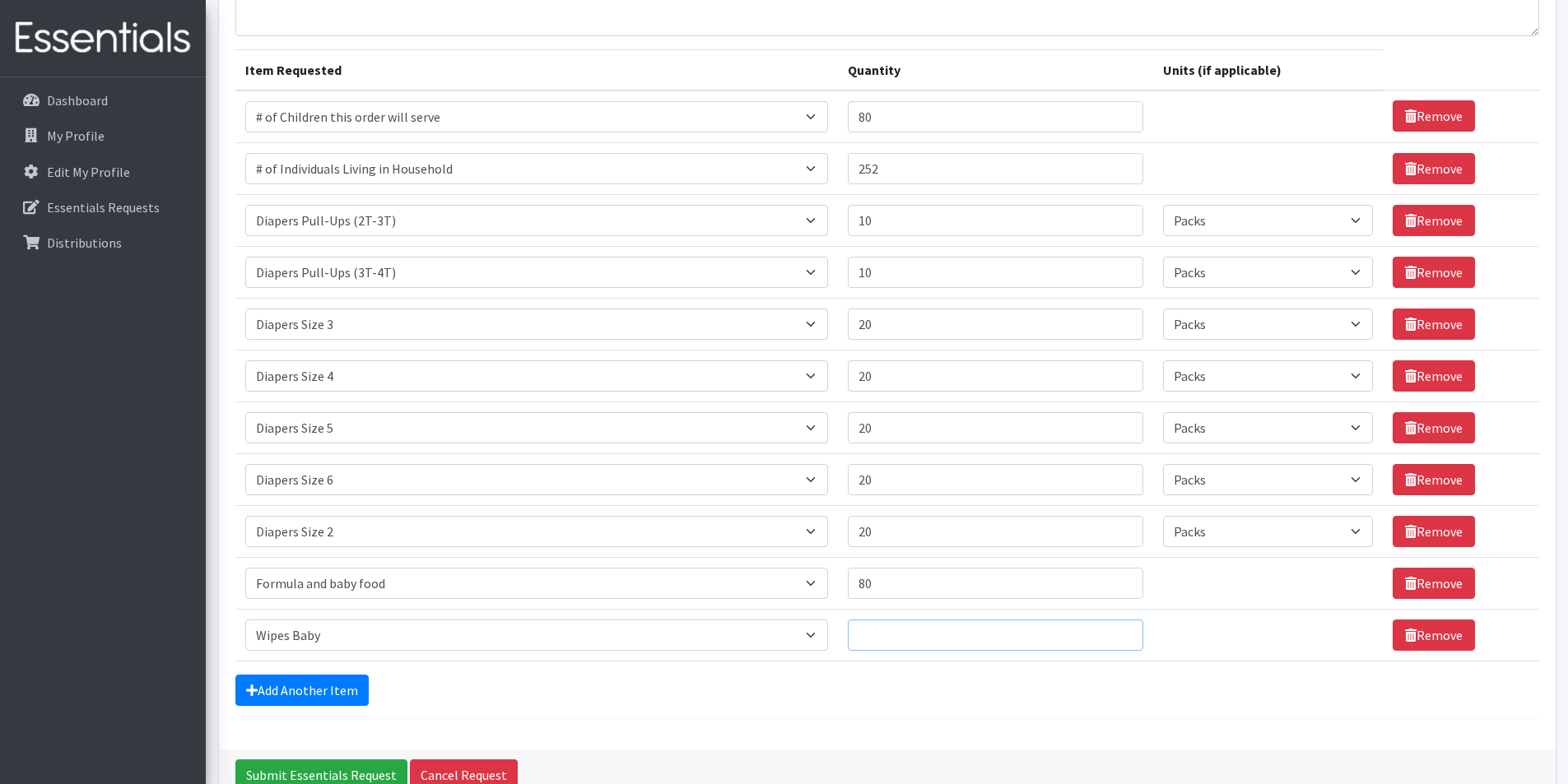
click at [1125, 632] on input "Quantity" at bounding box center [995, 635] width 295 height 32
type input "1"
click at [1118, 637] on input "1" at bounding box center [995, 635] width 295 height 32
click at [1031, 644] on input "1" at bounding box center [995, 635] width 295 height 32
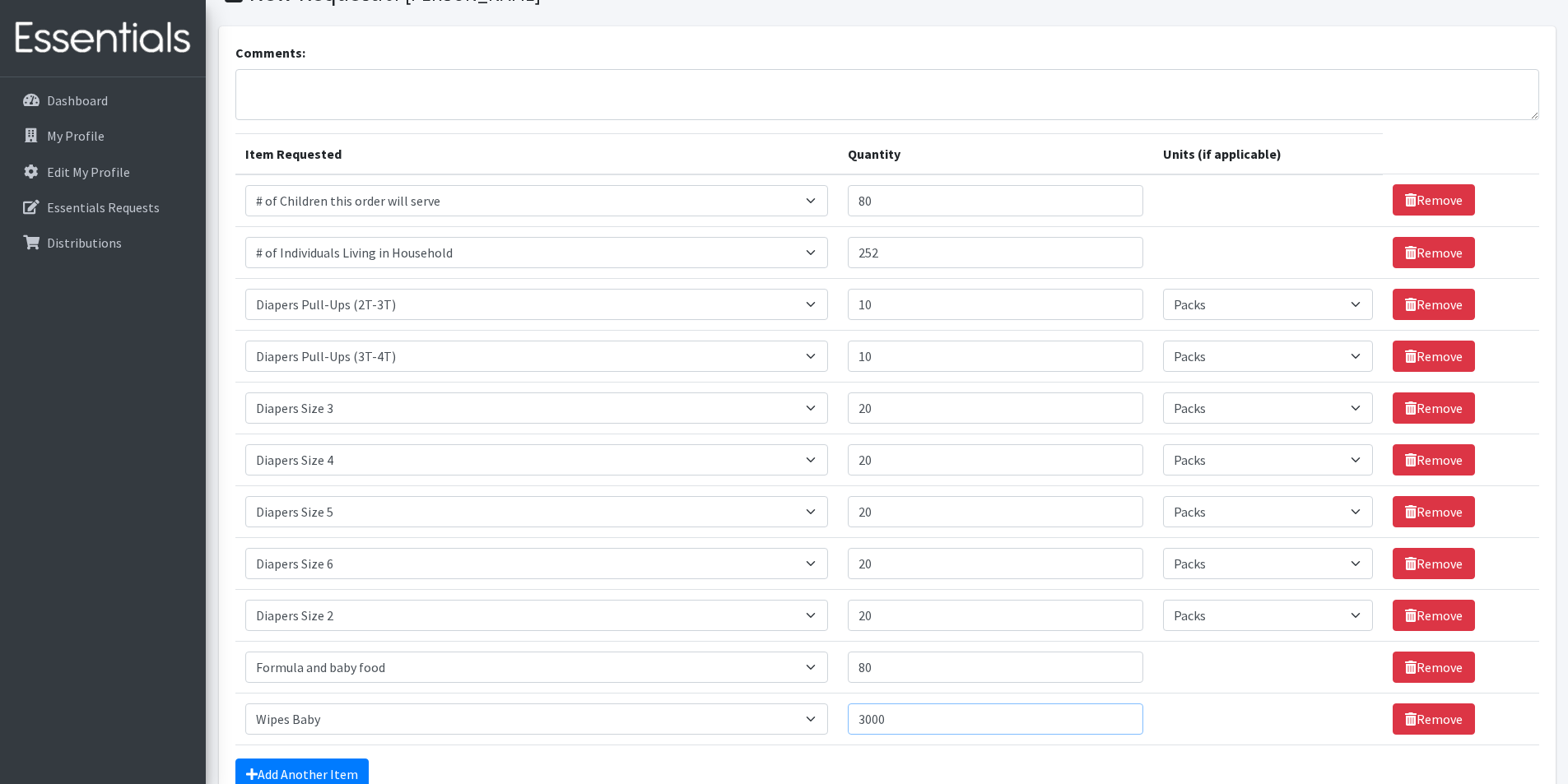
scroll to position [0, 0]
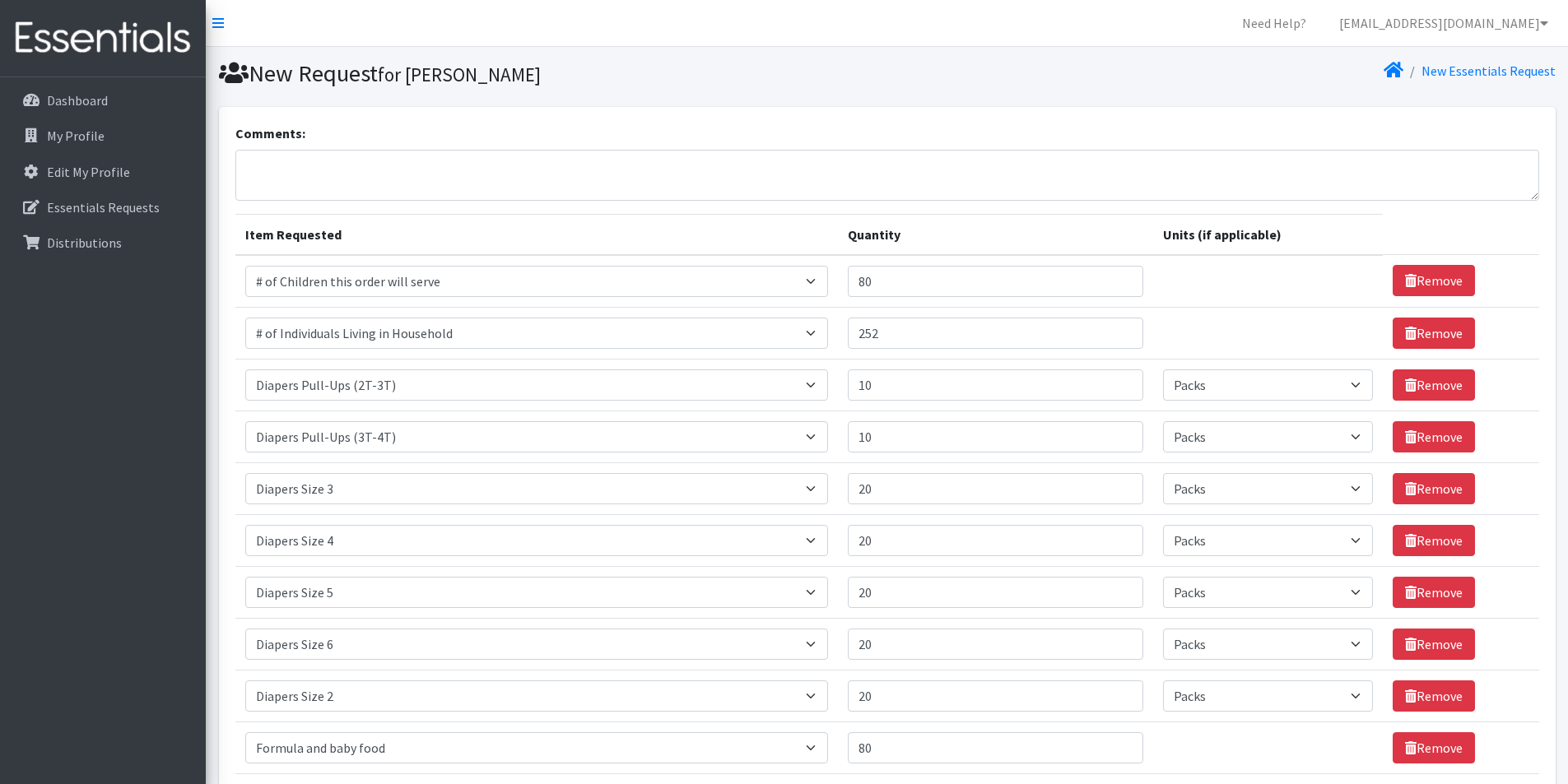
type input "3000"
click at [705, 199] on textarea "Comments:" at bounding box center [887, 175] width 1303 height 51
type textarea "F"
click at [1056, 95] on section "New Request for [PERSON_NAME] New Essentials Request" at bounding box center [887, 77] width 1362 height 60
click at [516, 151] on textarea "Formula: We would like to request Enfamil" at bounding box center [887, 175] width 1303 height 51
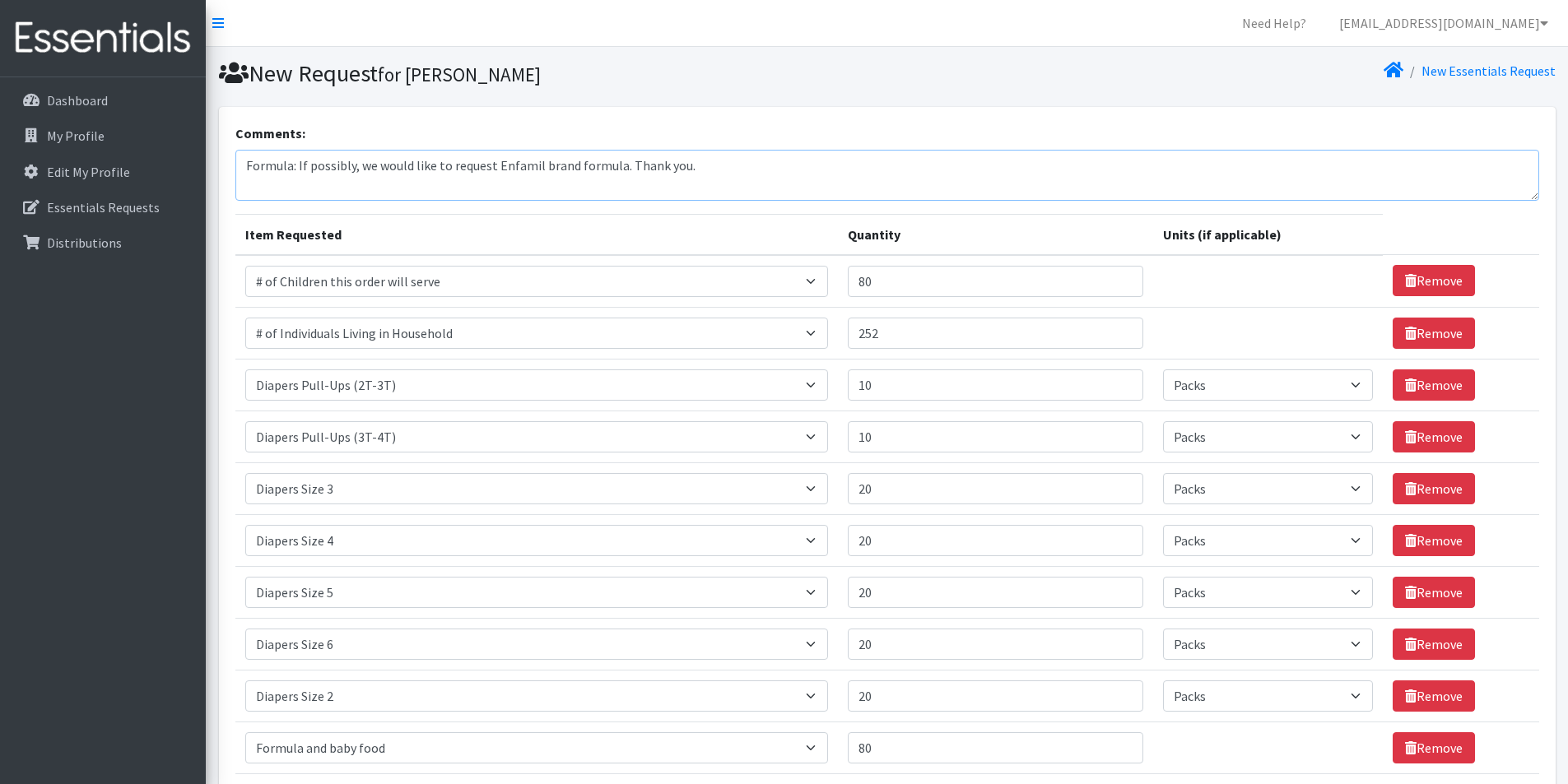
click at [352, 168] on textarea "Formula: If possibly, we would like to request Enfamil brand formula. Thank you." at bounding box center [887, 175] width 1303 height 51
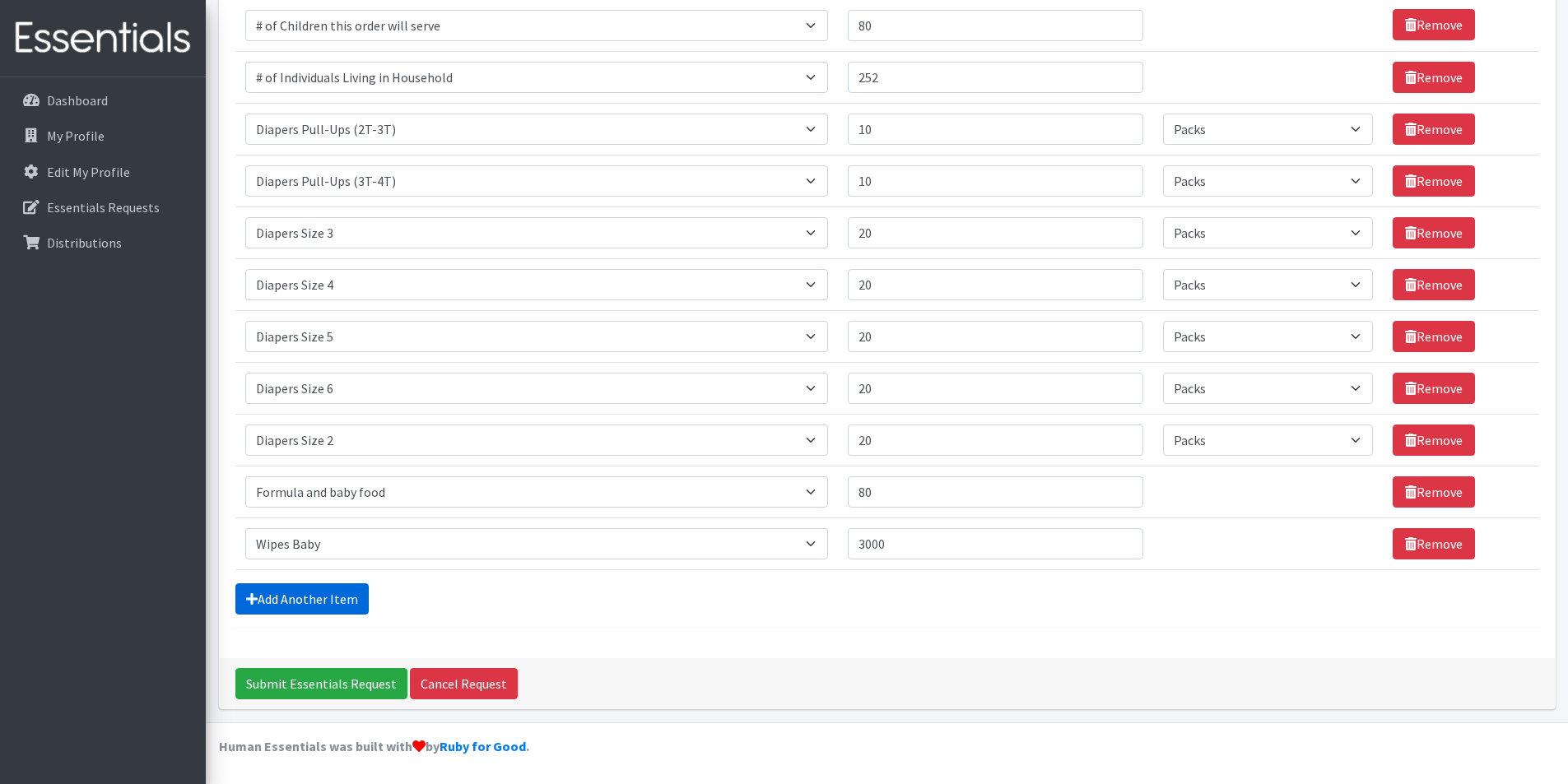
type textarea "Formula: If possible, we would like to request Enfamil brand formula. Thank you."
click at [356, 598] on link "Add Another Item" at bounding box center [302, 599] width 134 height 32
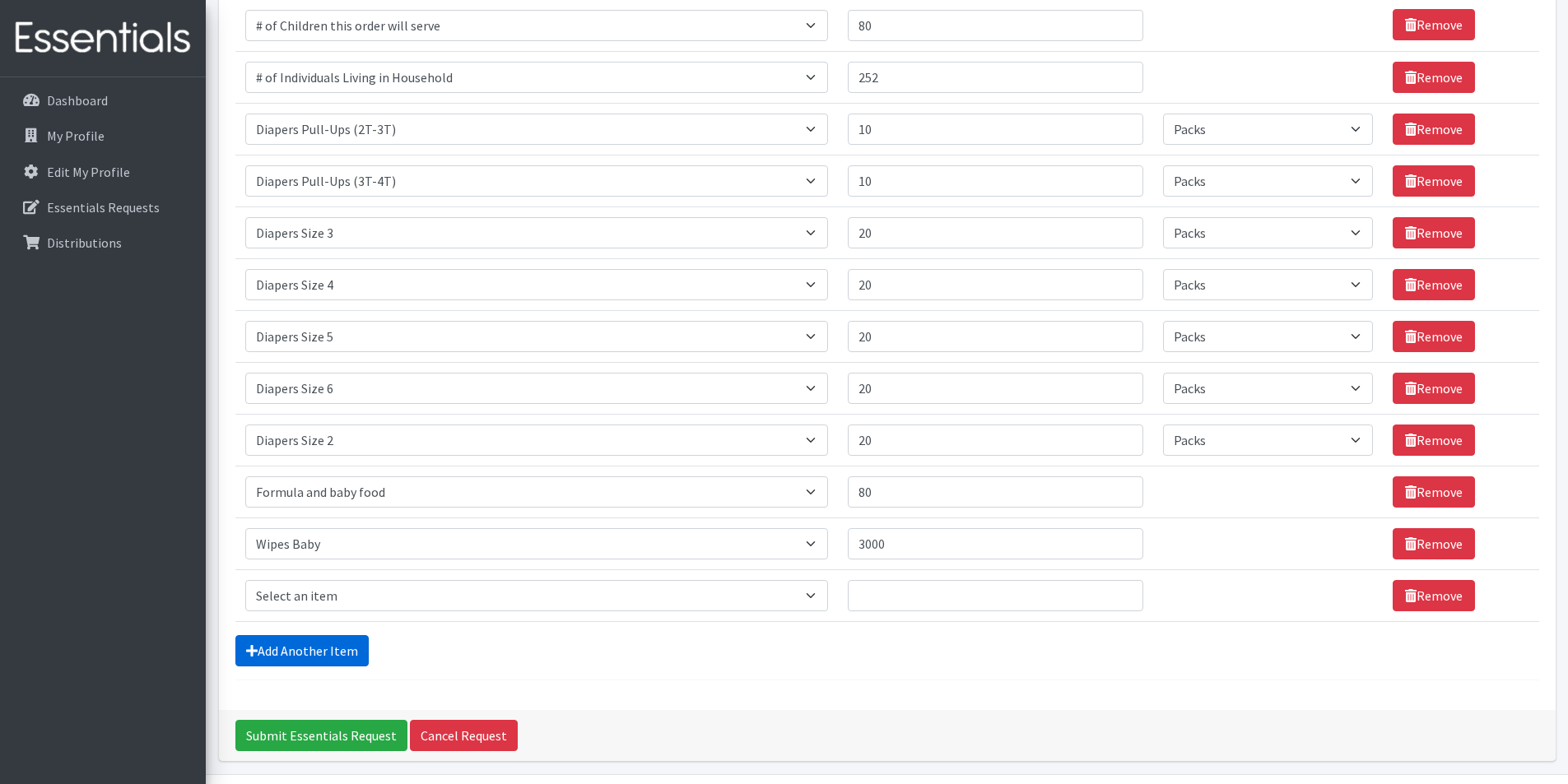
scroll to position [308, 0]
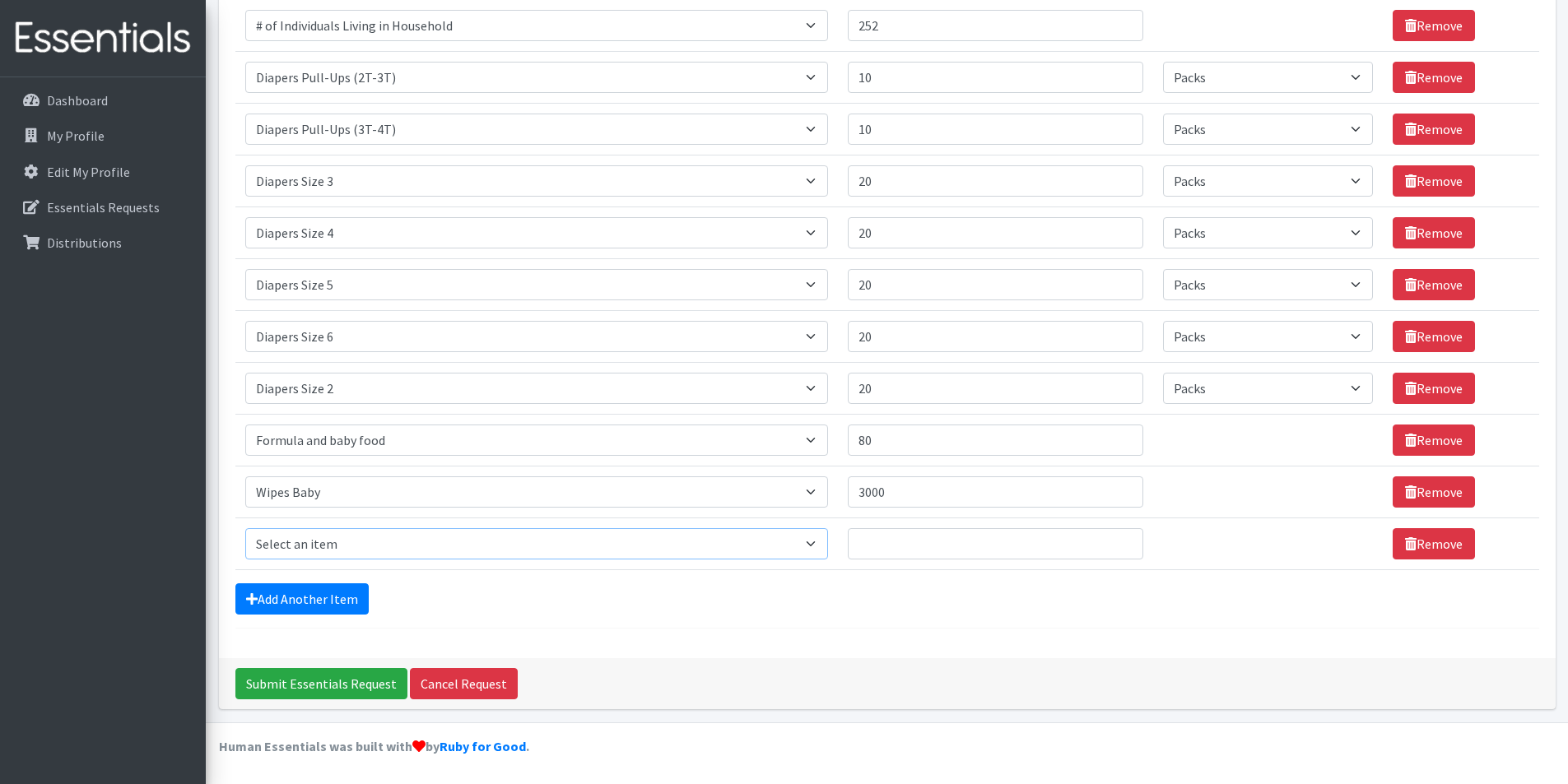
click at [407, 555] on select "Select an item # of Children this order will serve # of Individuals Living in H…" at bounding box center [537, 544] width 583 height 32
